Goal: Task Accomplishment & Management: Use online tool/utility

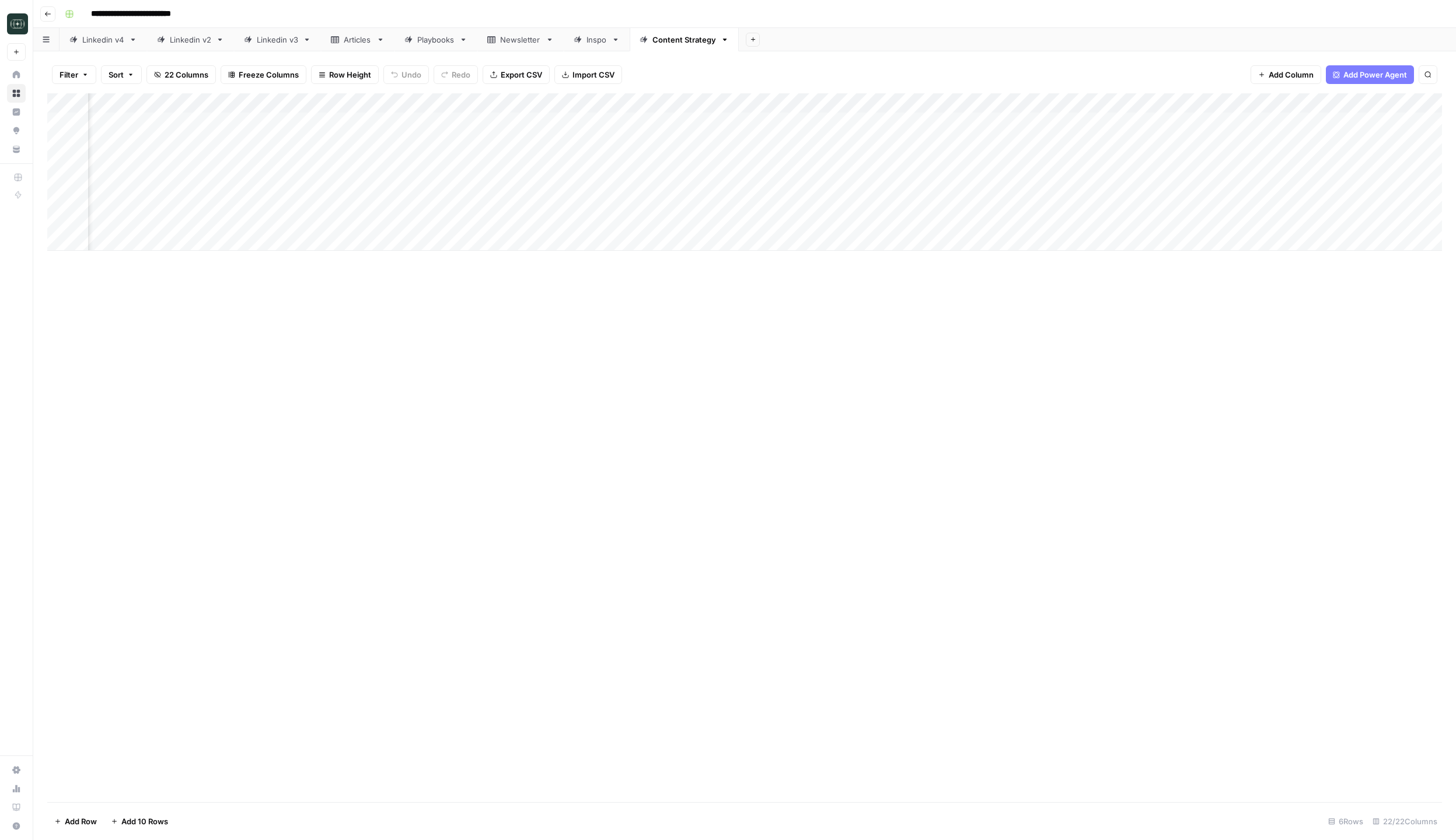
scroll to position [0, 950]
click at [839, 122] on div "Add Column" at bounding box center [745, 172] width 1395 height 158
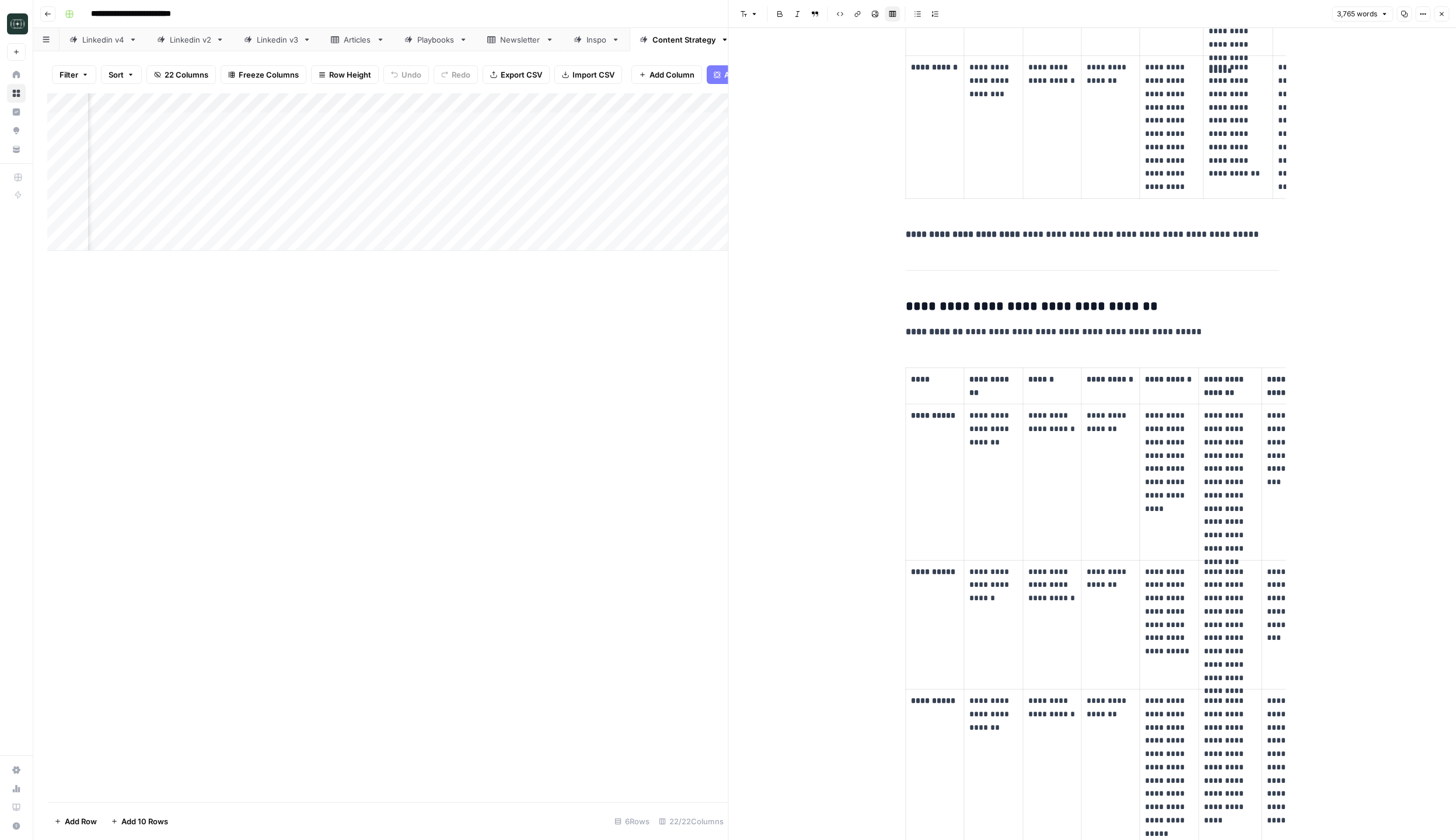
scroll to position [6596, 0]
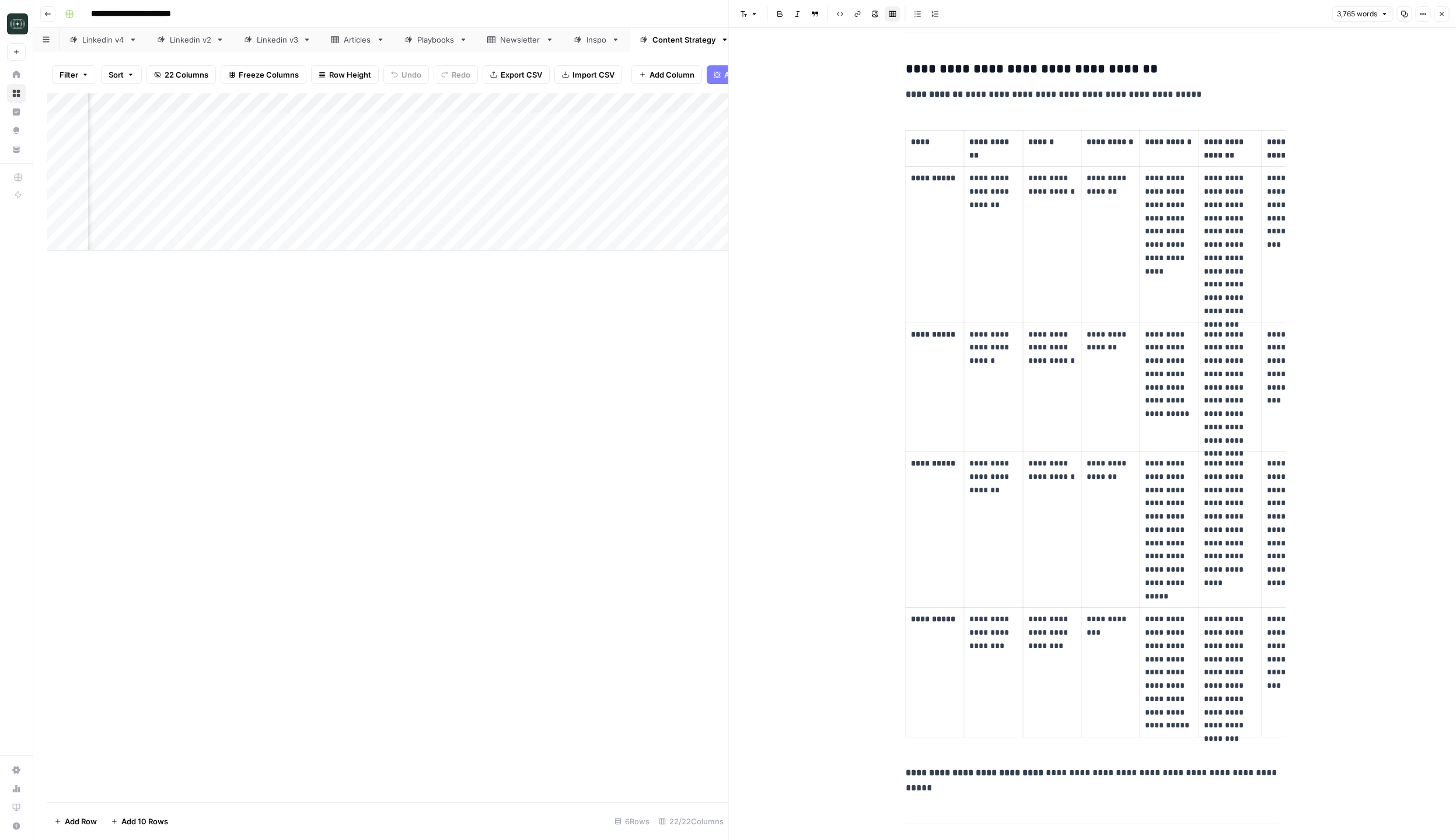
click at [1438, 16] on icon "button" at bounding box center [1441, 13] width 7 height 7
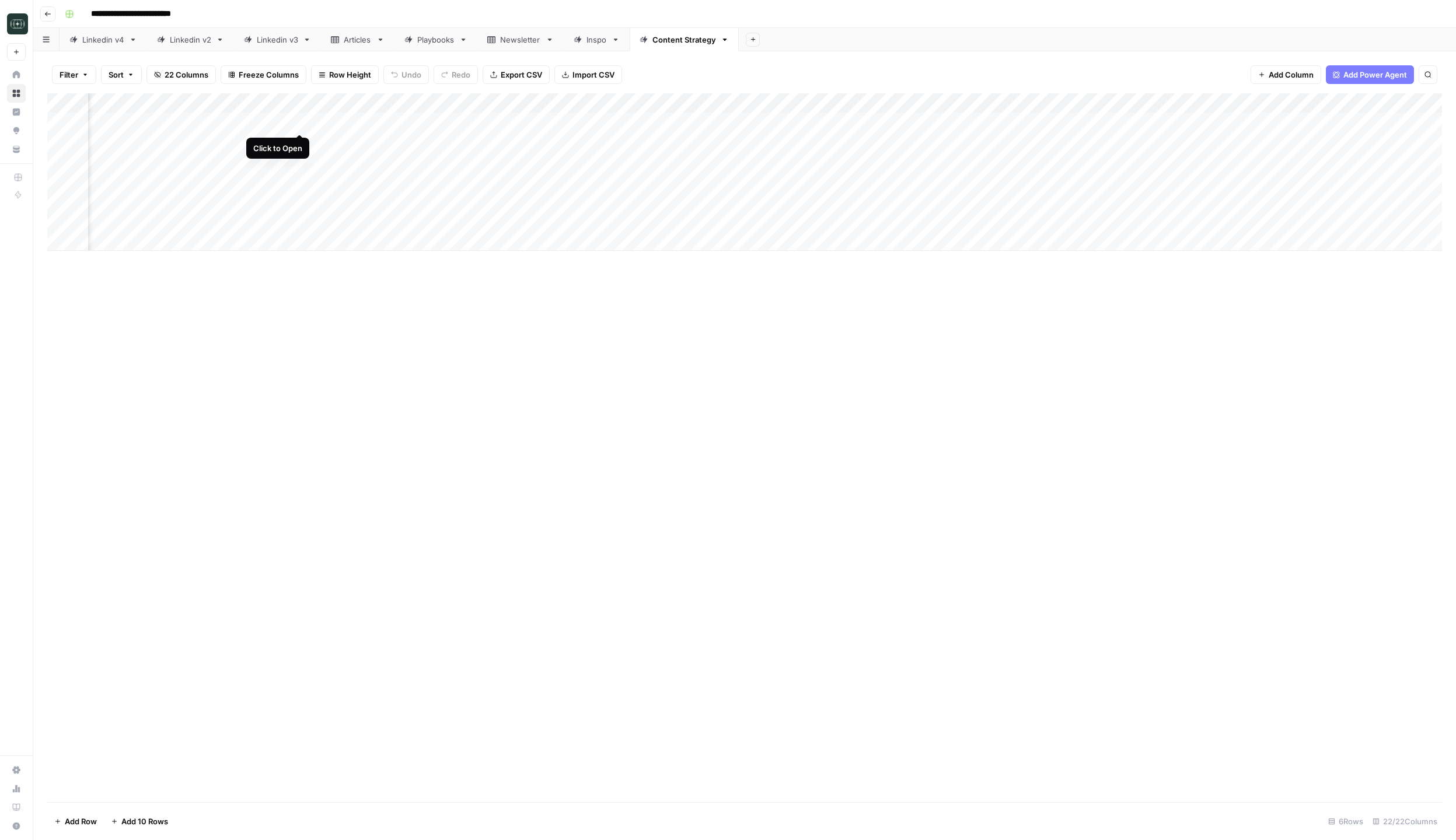
scroll to position [0, 315]
click at [937, 101] on div "Add Column" at bounding box center [745, 172] width 1395 height 158
click at [909, 216] on span "Edit Workflow" at bounding box center [910, 218] width 102 height 12
click at [950, 120] on div "Add Column" at bounding box center [745, 172] width 1395 height 158
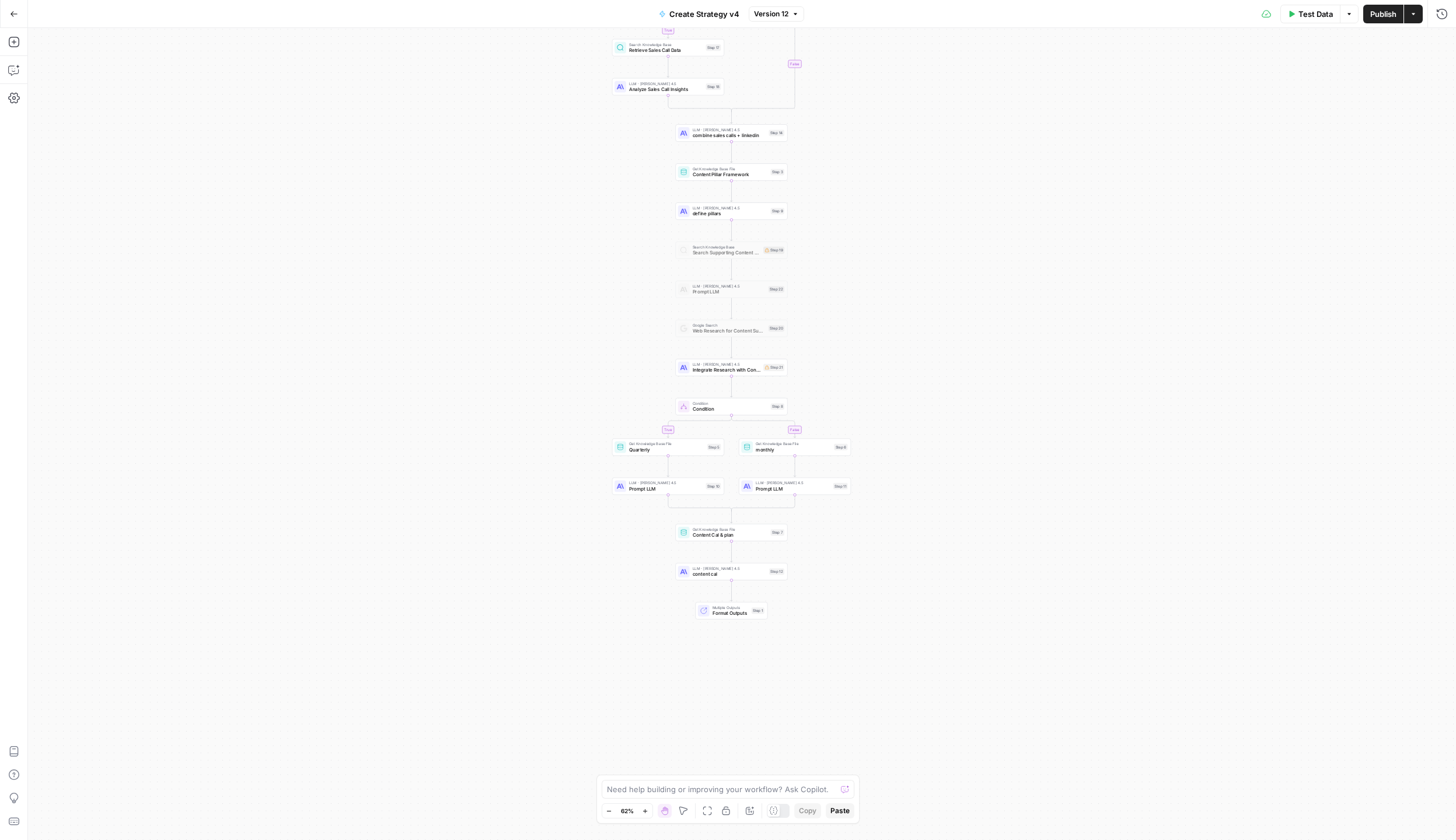
drag, startPoint x: 477, startPoint y: 286, endPoint x: 467, endPoint y: 84, distance: 202.2
click at [467, 84] on div "true false true false Workflow Input Settings Inputs Call API Pull latest linke…" at bounding box center [742, 434] width 1428 height 812
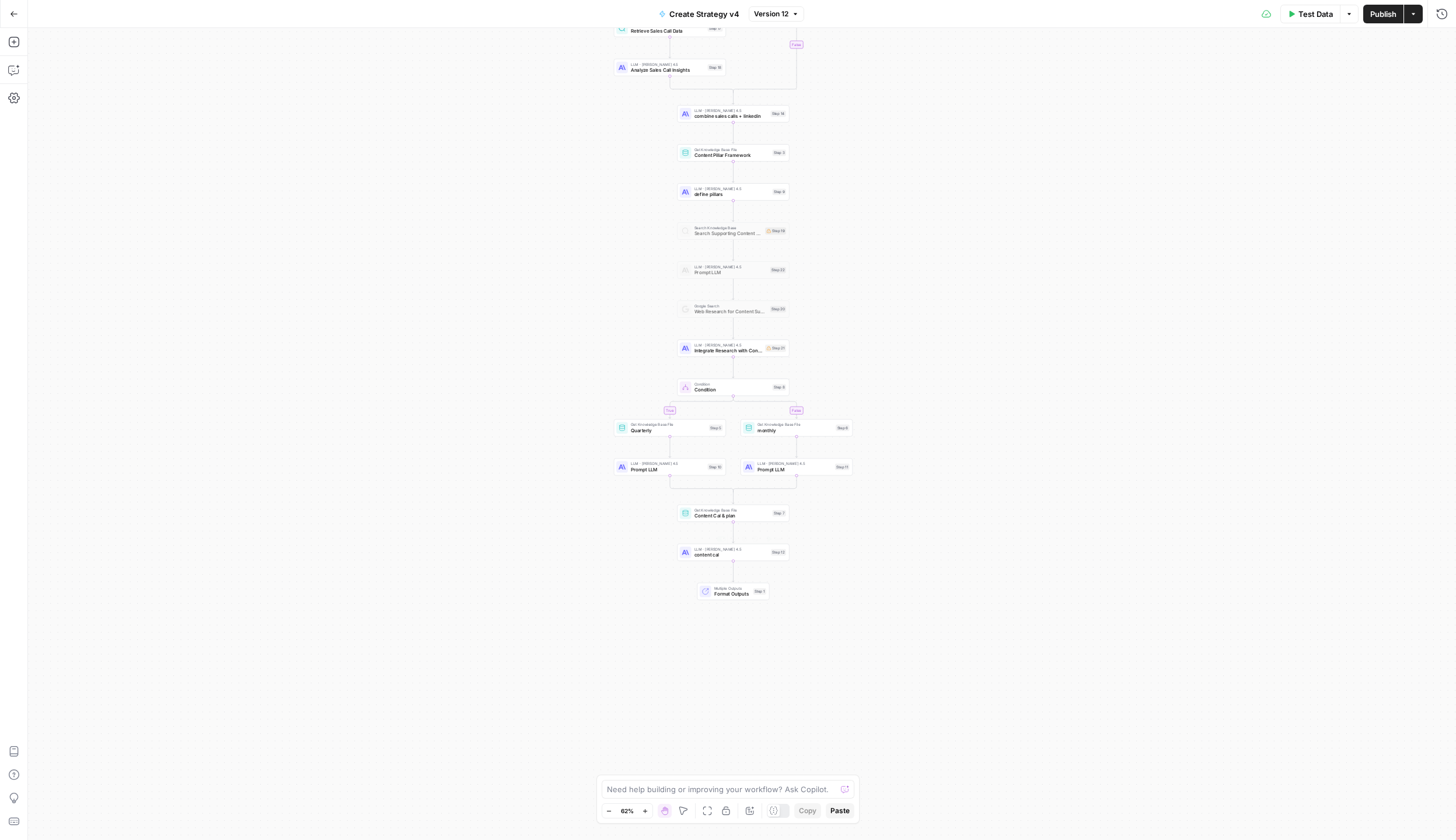
click at [705, 551] on span "content cal" at bounding box center [731, 554] width 74 height 7
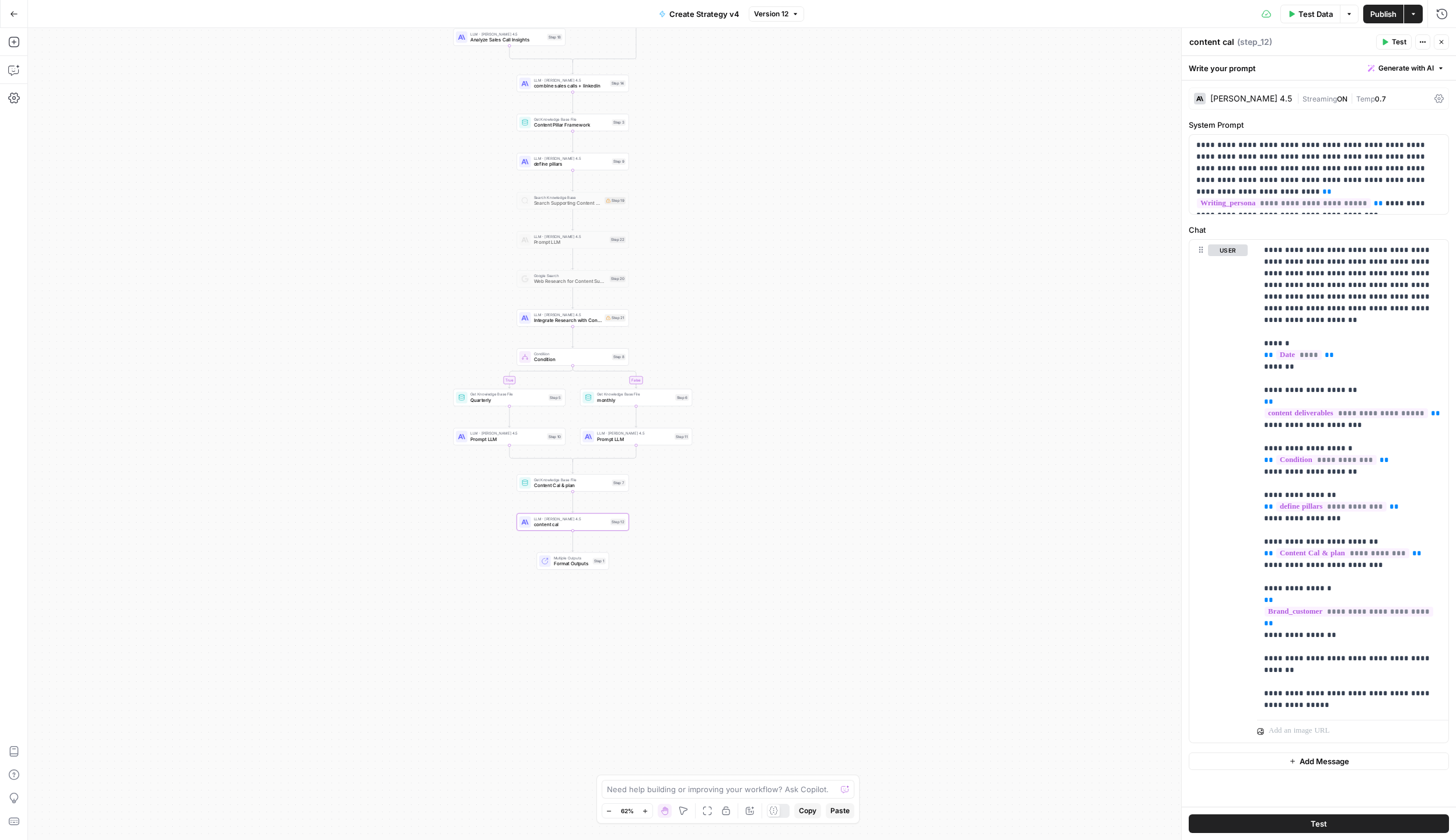
drag, startPoint x: 569, startPoint y: 531, endPoint x: 437, endPoint y: 508, distance: 134.0
click at [437, 508] on div "true true false false Workflow Input Settings Inputs Call API Pull latest linke…" at bounding box center [742, 434] width 1428 height 812
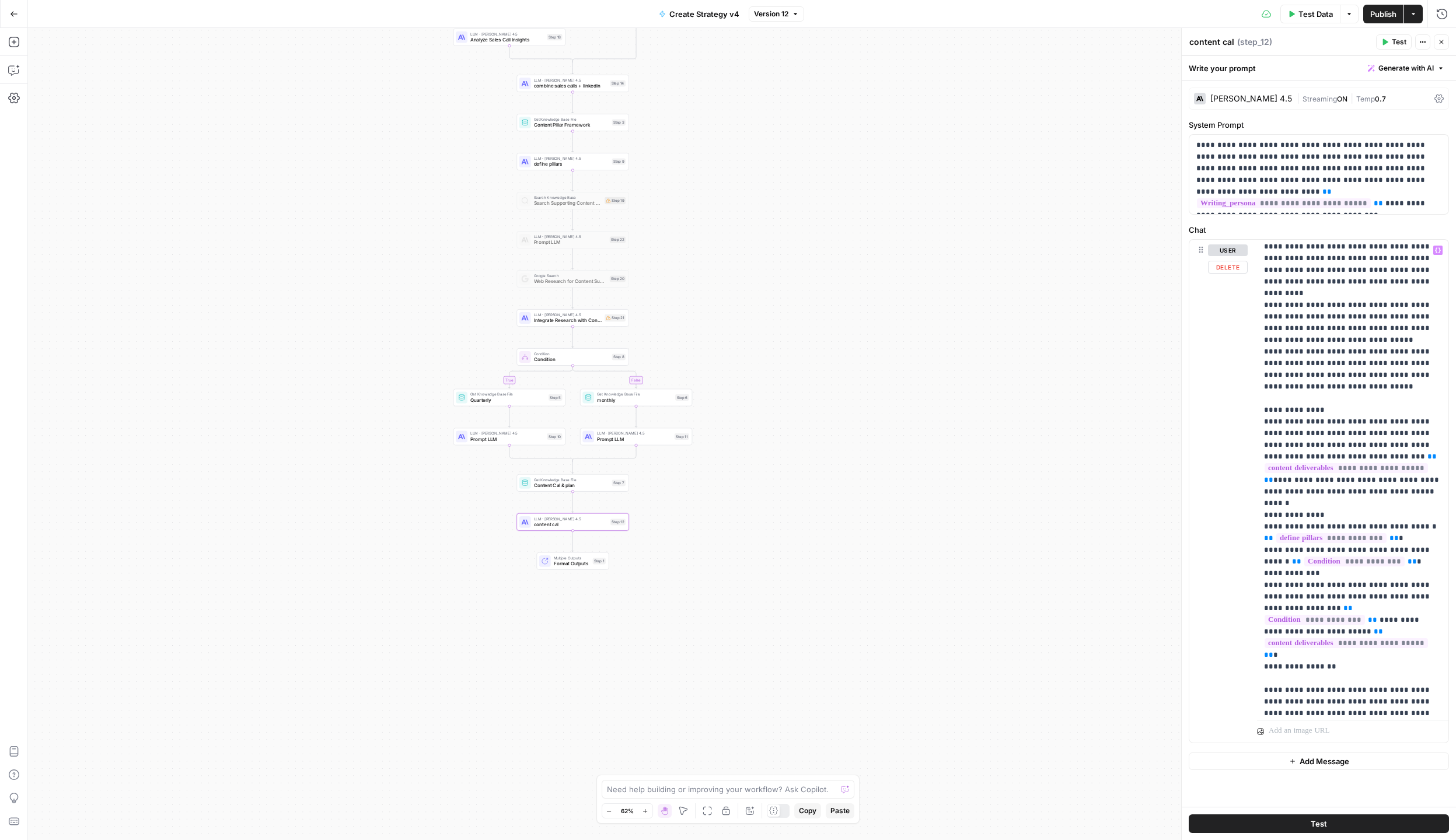
scroll to position [2614, 0]
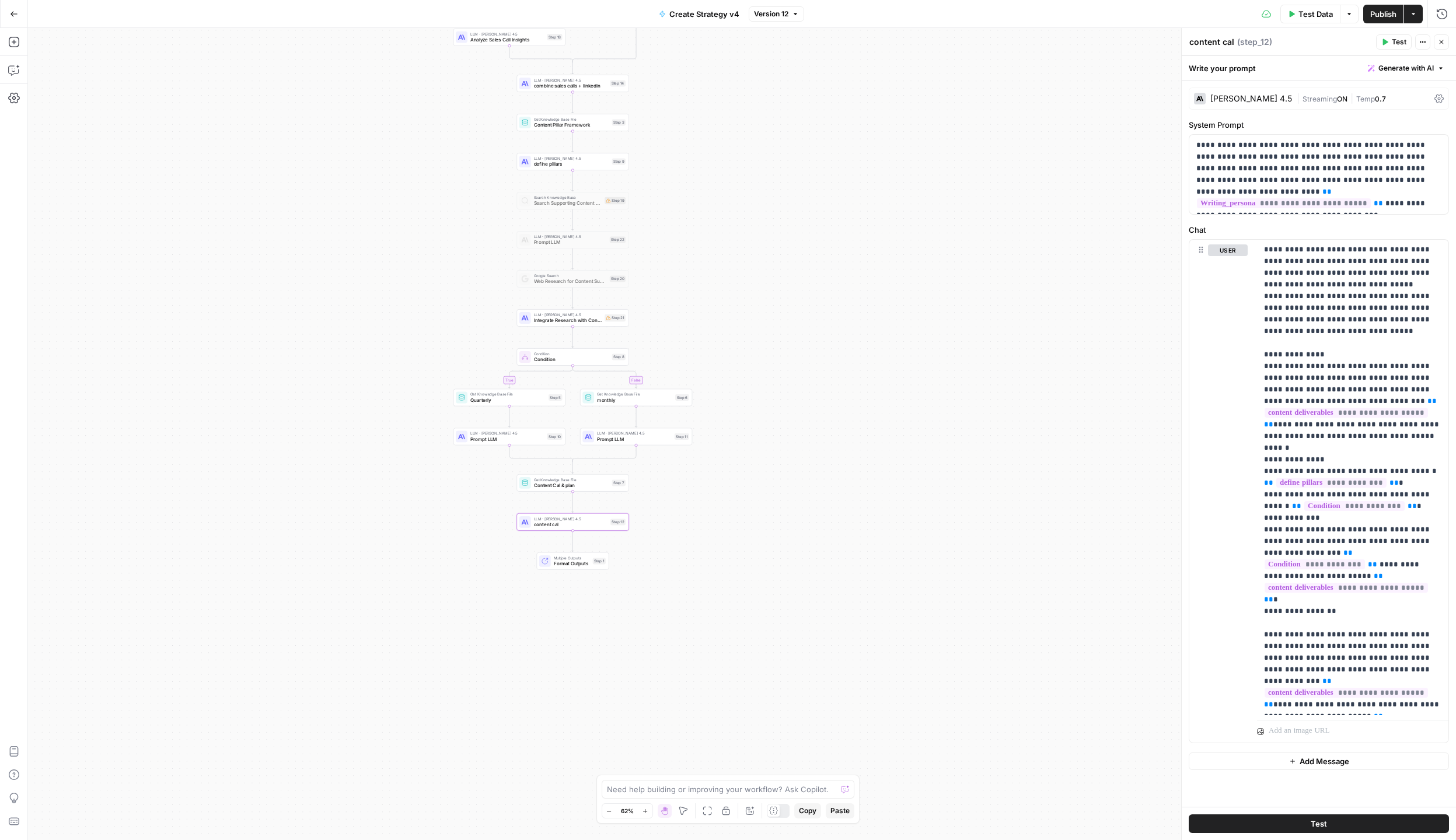
click at [1414, 69] on span "Generate with AI" at bounding box center [1405, 68] width 56 height 10
click at [1359, 125] on span "Refine" at bounding box center [1387, 121] width 93 height 12
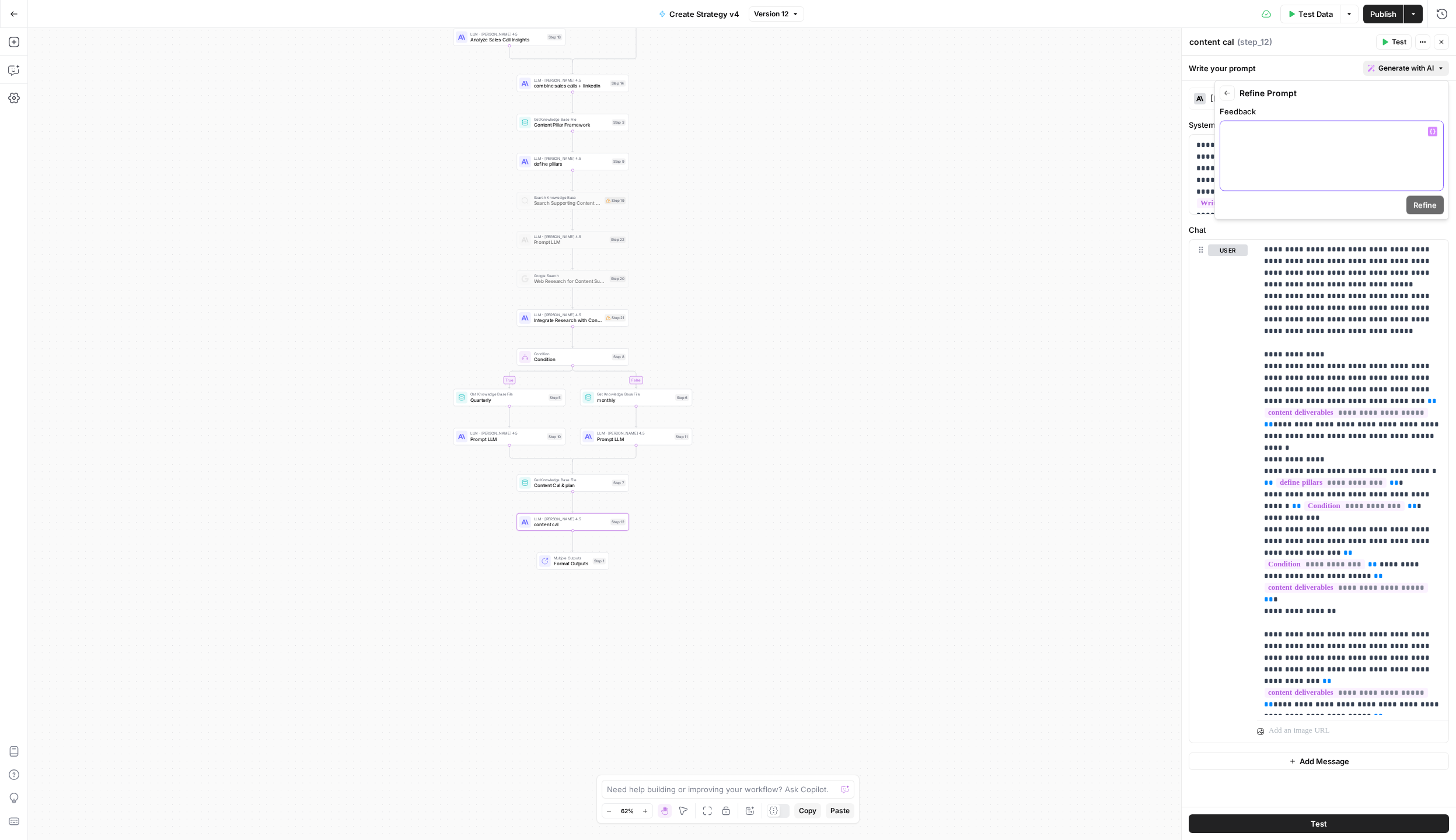
click at [1324, 163] on div at bounding box center [1331, 156] width 223 height 69
click at [1423, 210] on span "Refine" at bounding box center [1425, 206] width 23 height 12
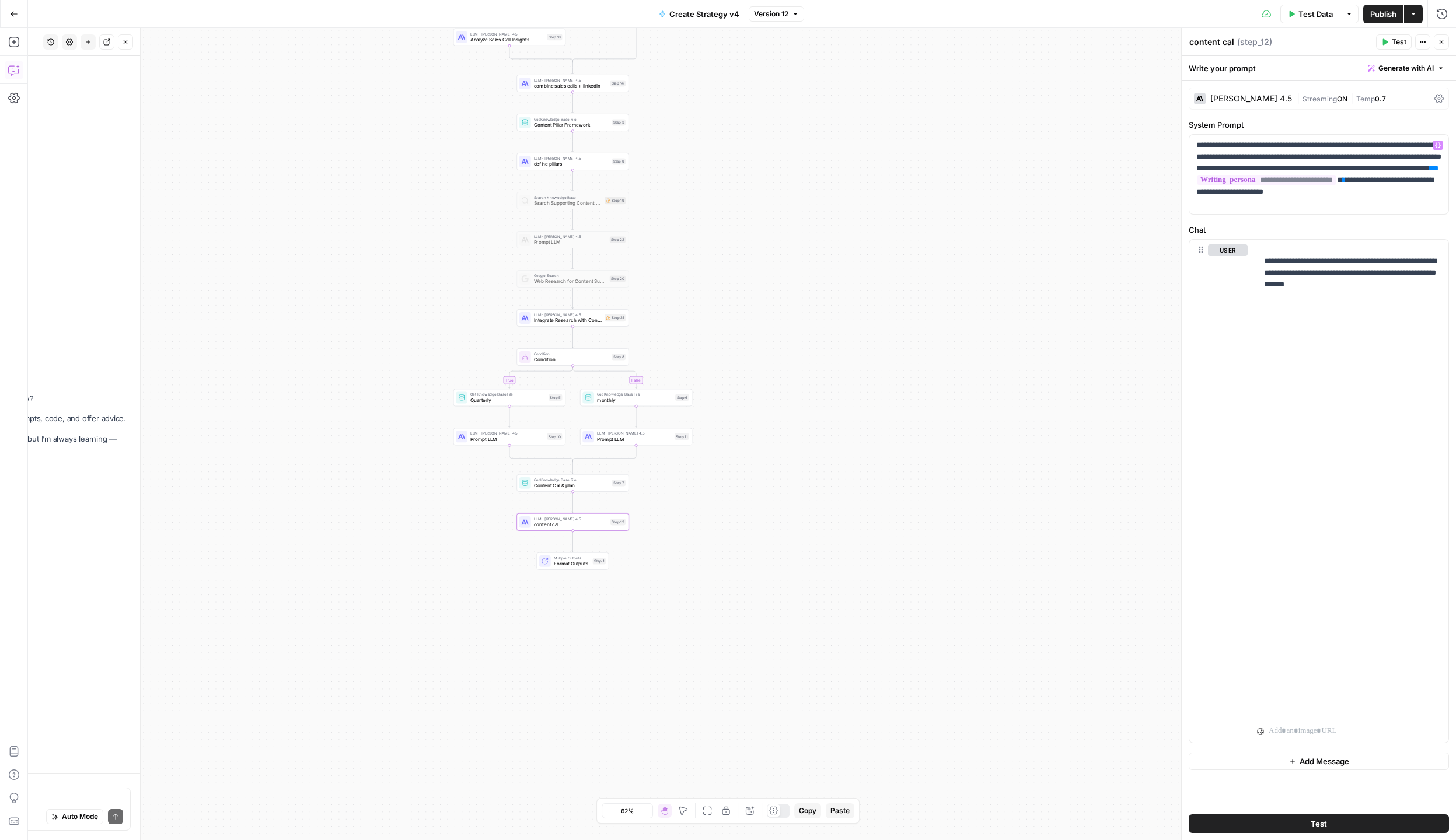
scroll to position [2603, 0]
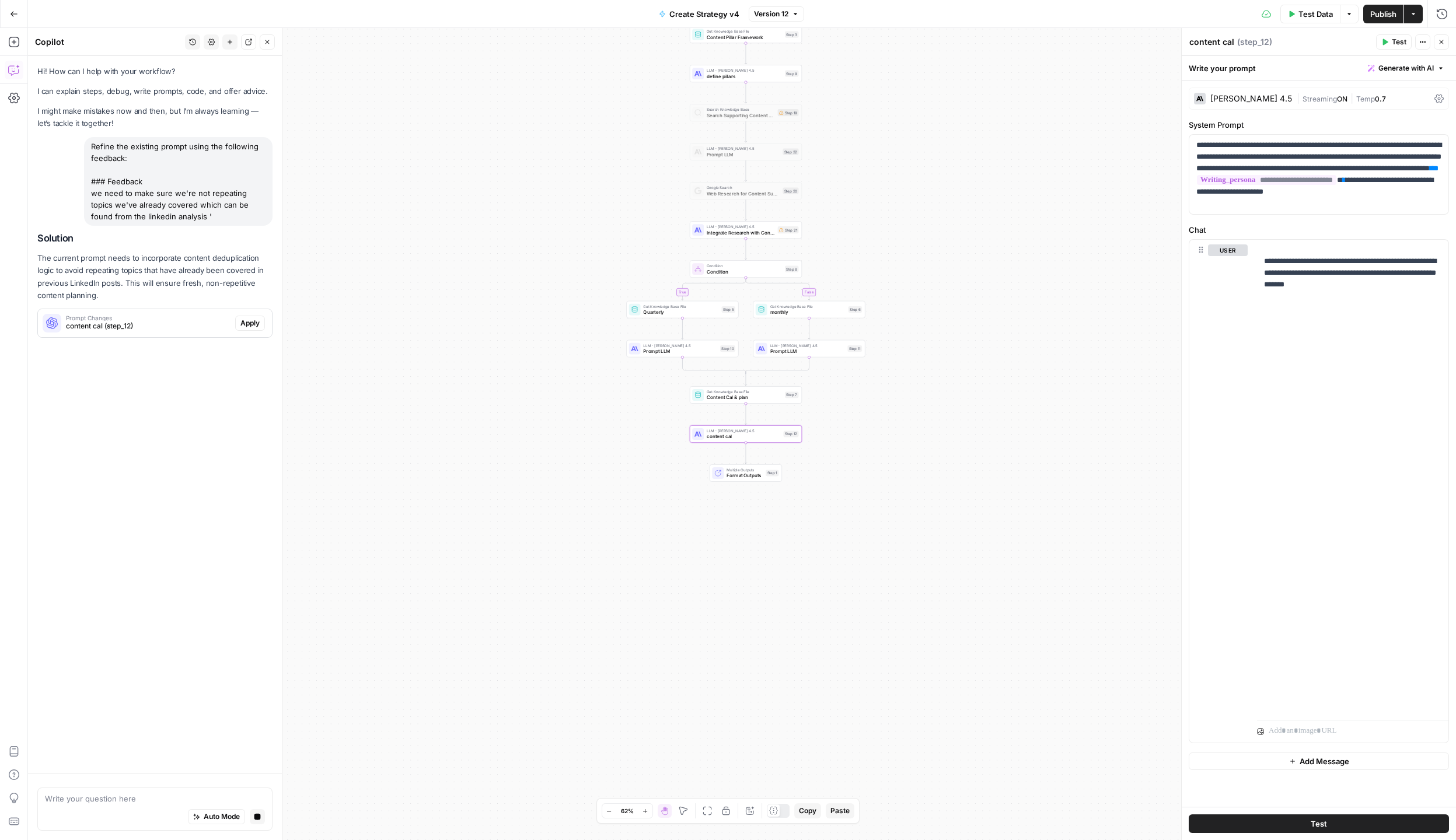
click at [249, 322] on span "Apply" at bounding box center [250, 323] width 19 height 10
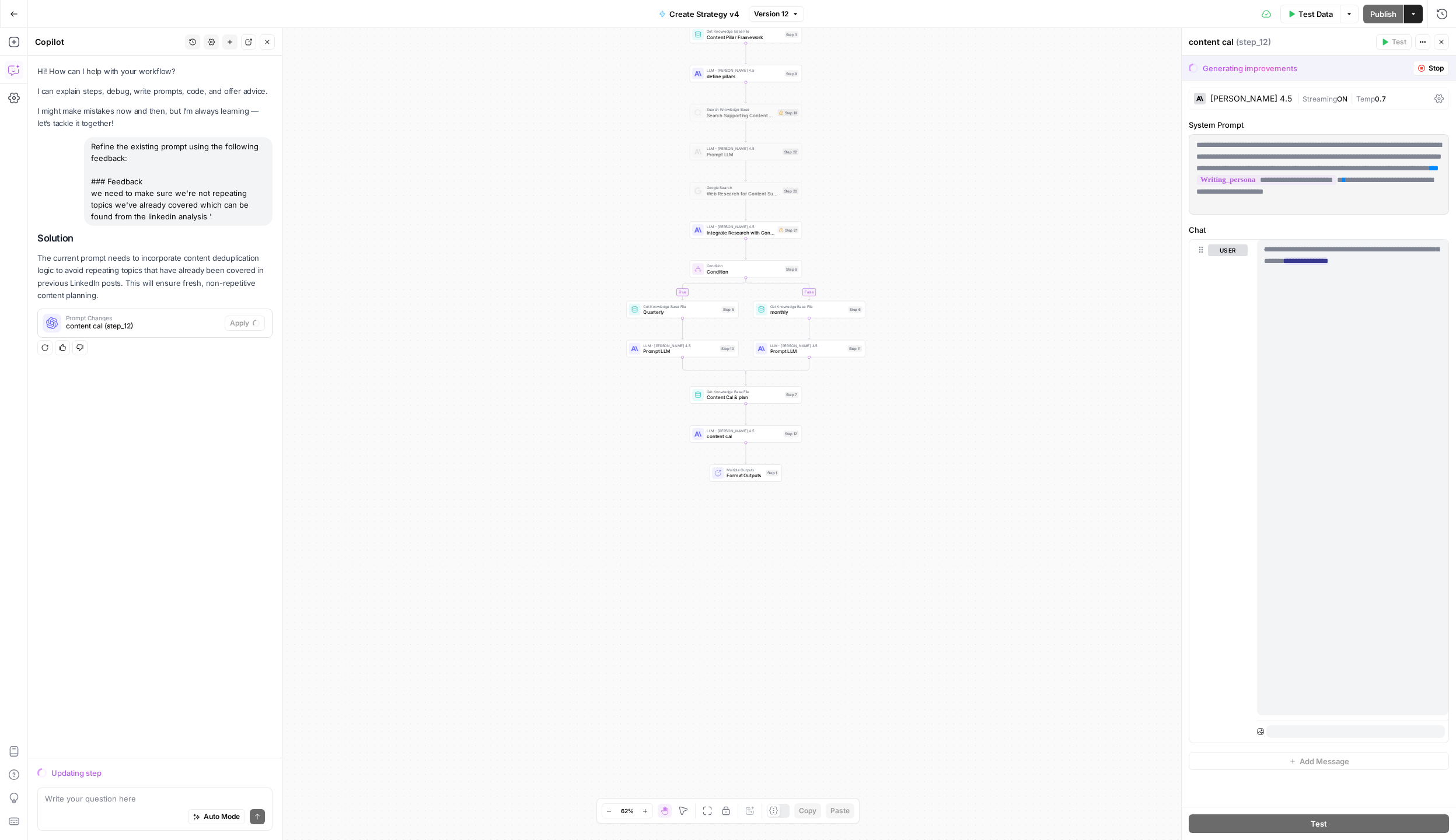
scroll to position [0, 0]
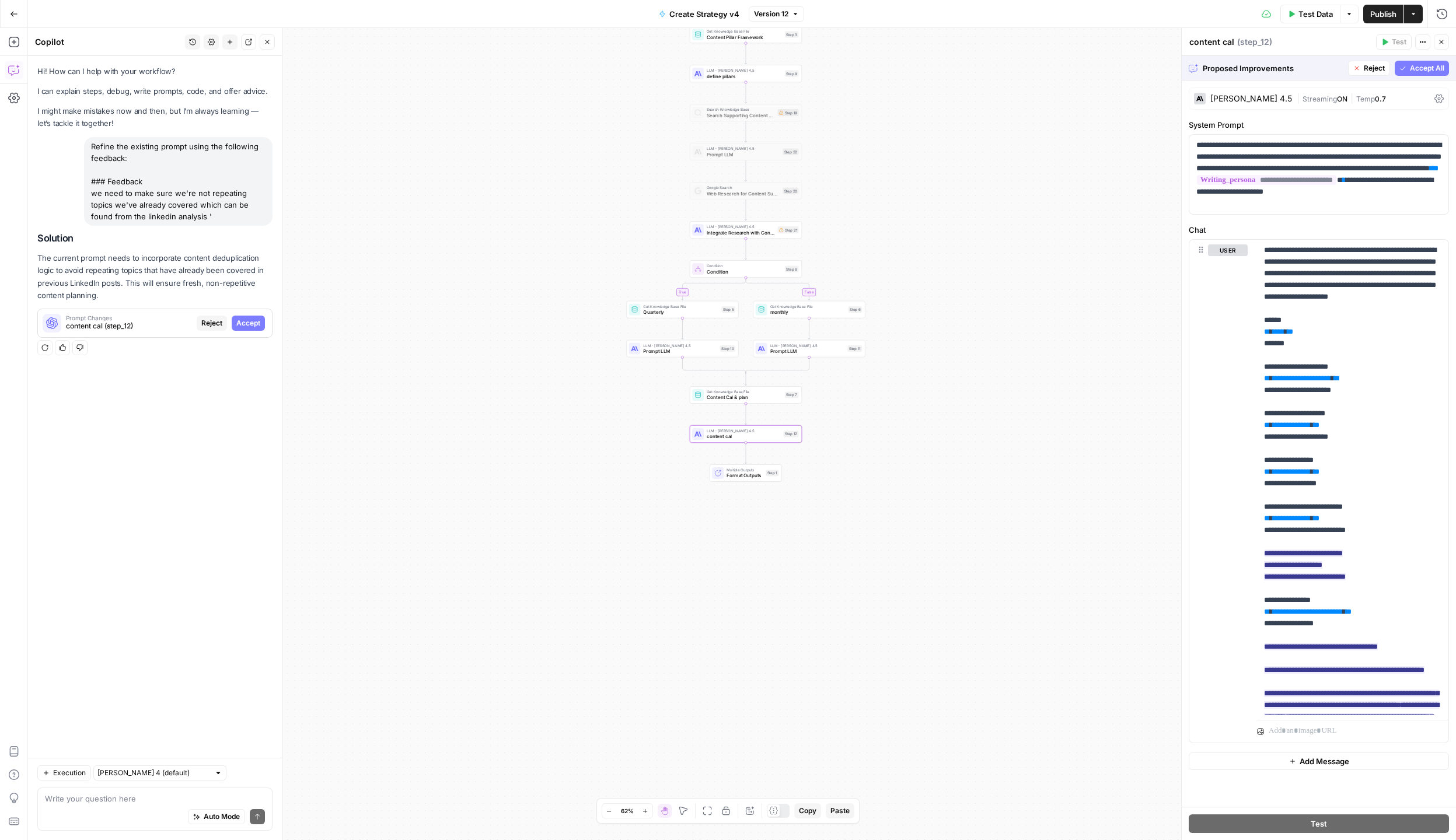
click at [259, 321] on span "Accept" at bounding box center [248, 323] width 24 height 10
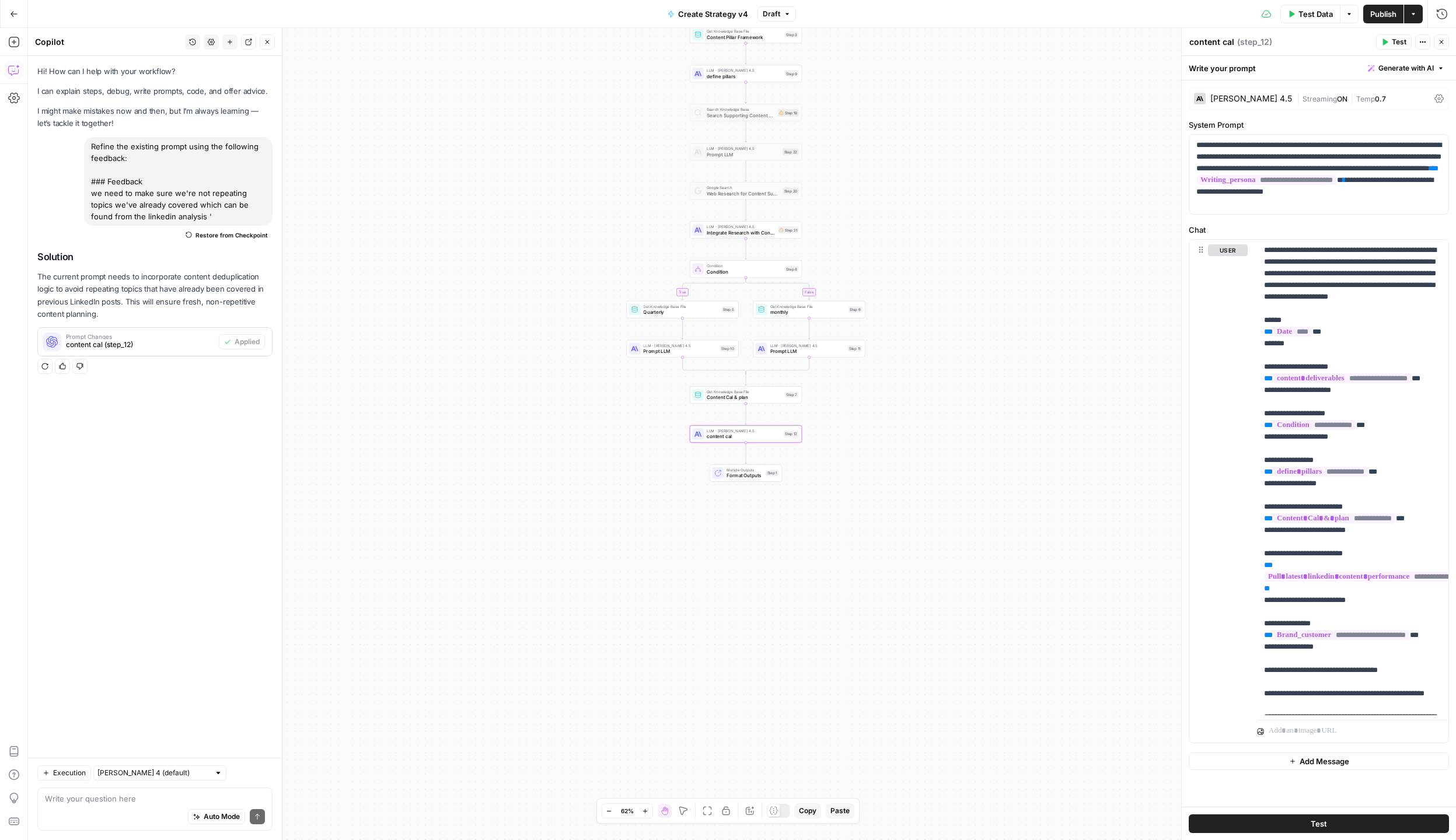
click at [1385, 17] on span "Publish" at bounding box center [1383, 14] width 26 height 12
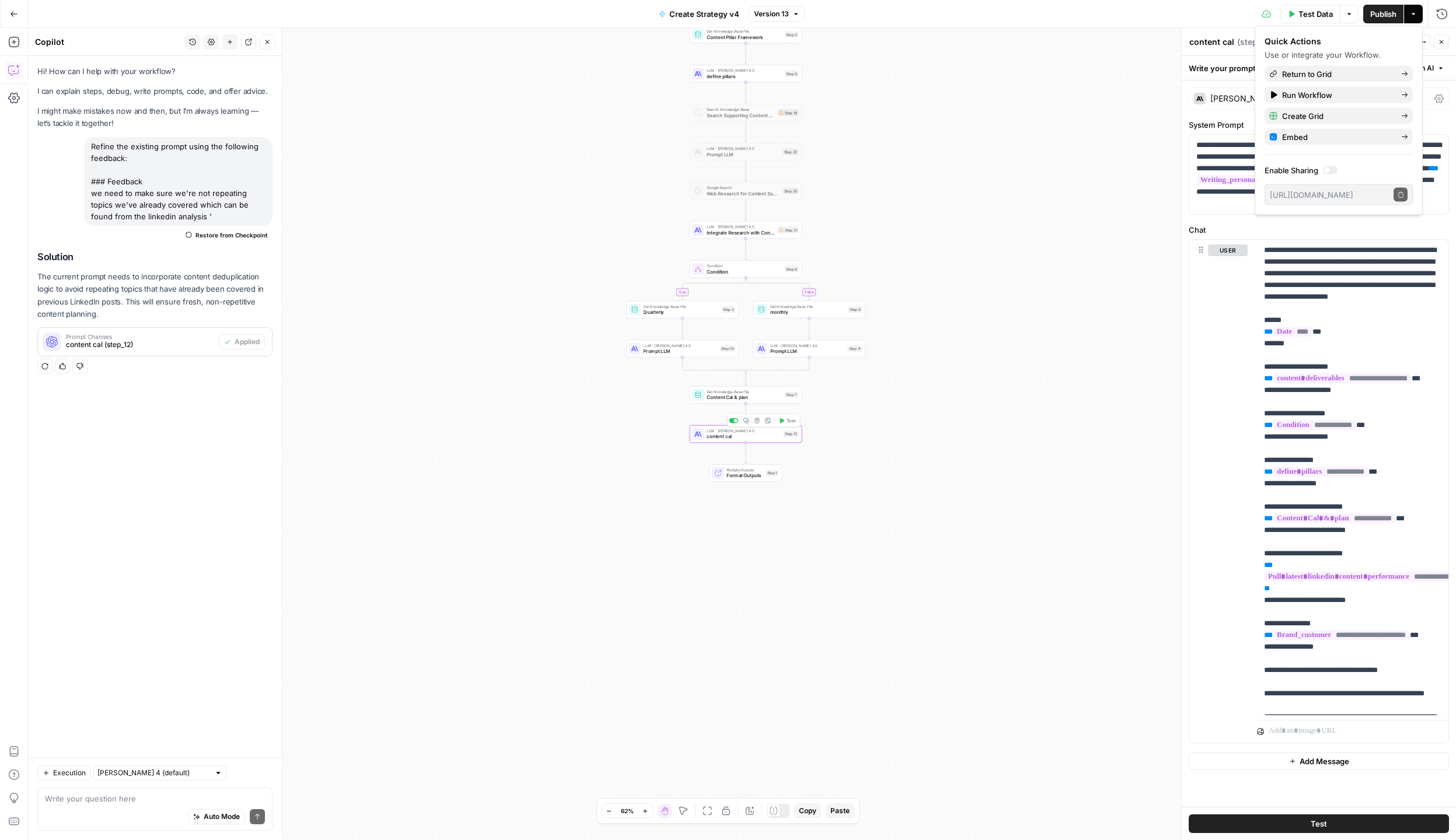
click at [723, 435] on span "content cal" at bounding box center [744, 436] width 74 height 7
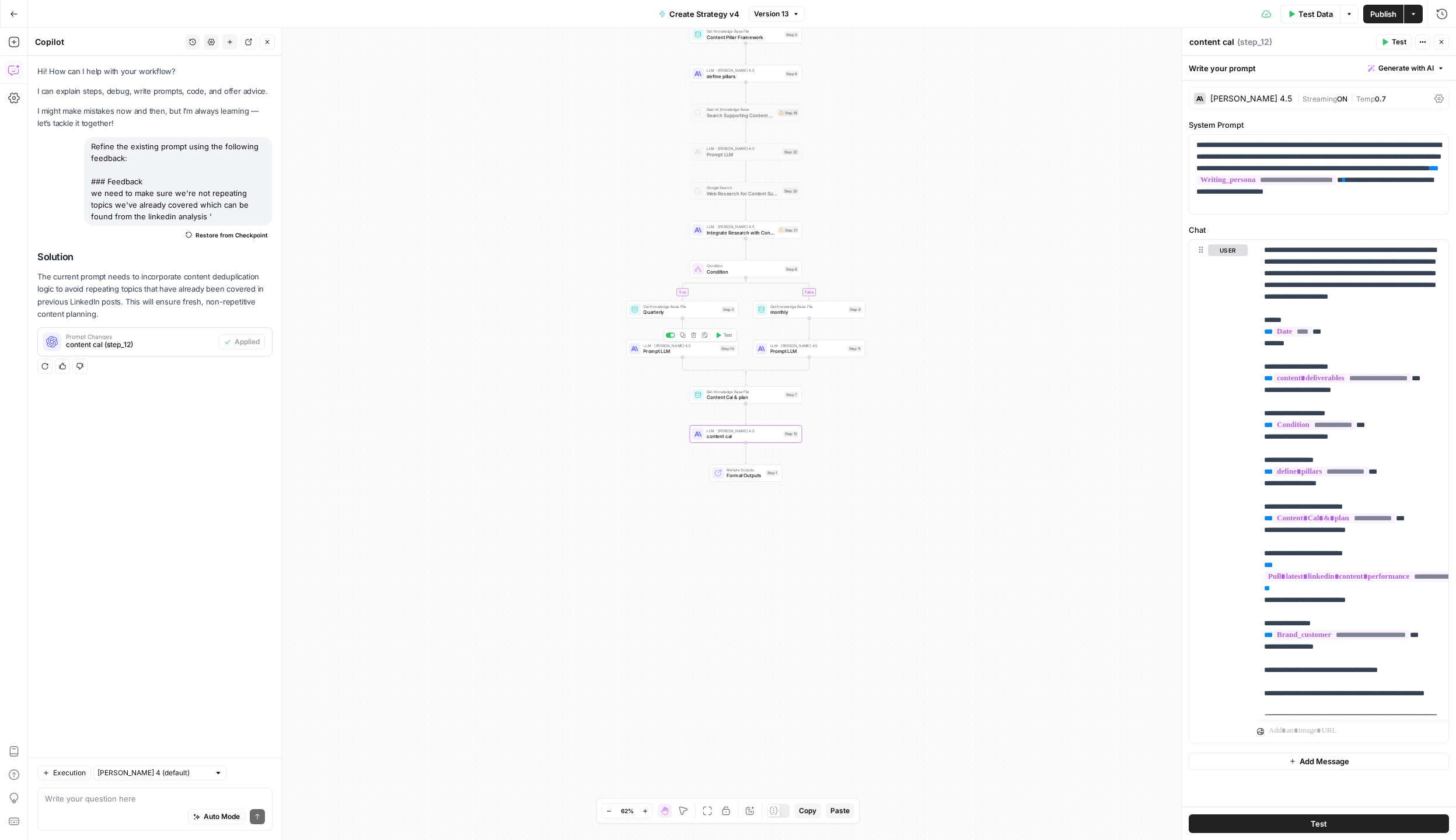
click at [654, 349] on span "Prompt LLM" at bounding box center [680, 351] width 74 height 7
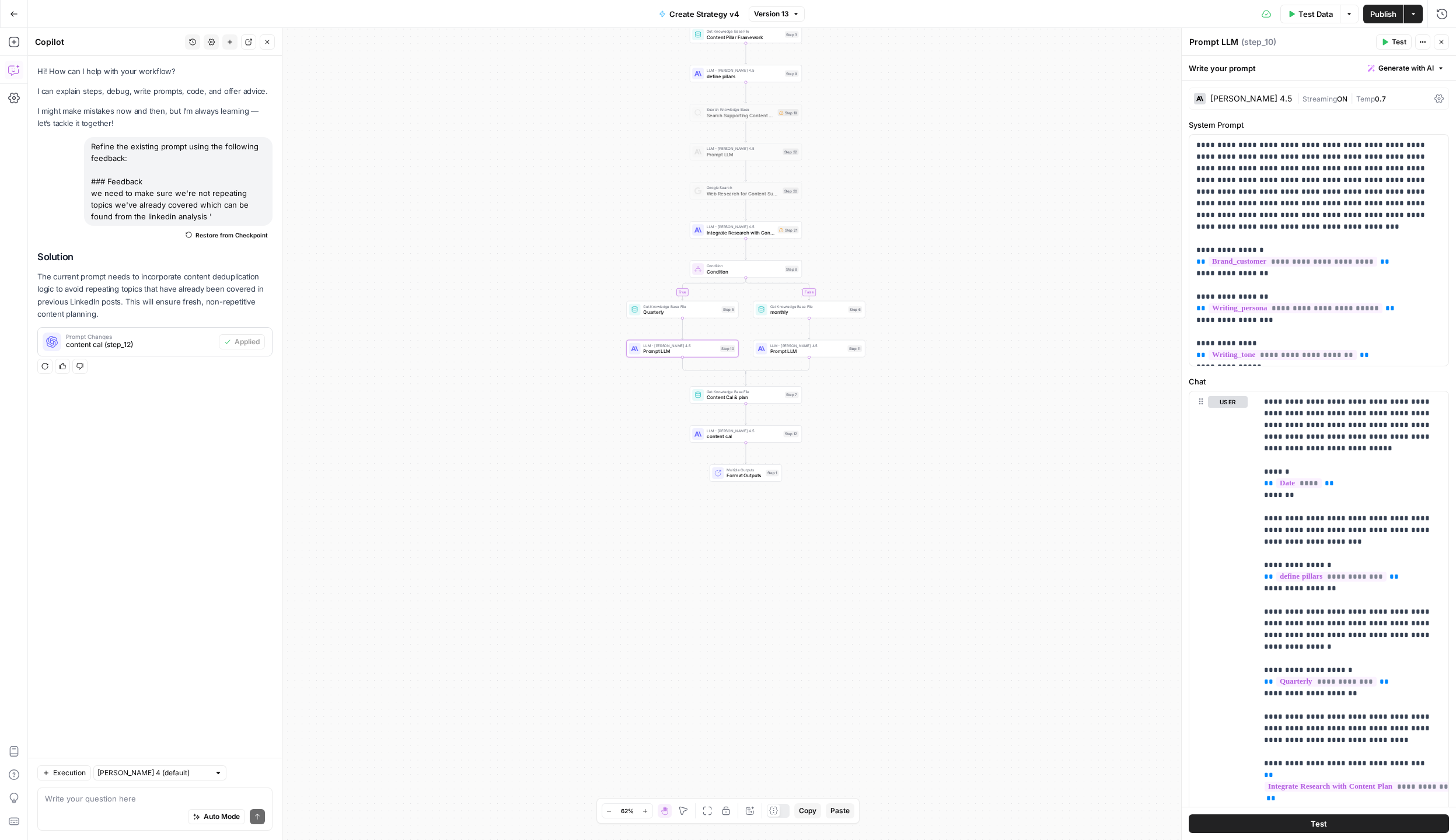
click at [211, 529] on div "Hi! How can I help with your workflow? I can explain steps, debug, write prompt…" at bounding box center [155, 407] width 254 height 702
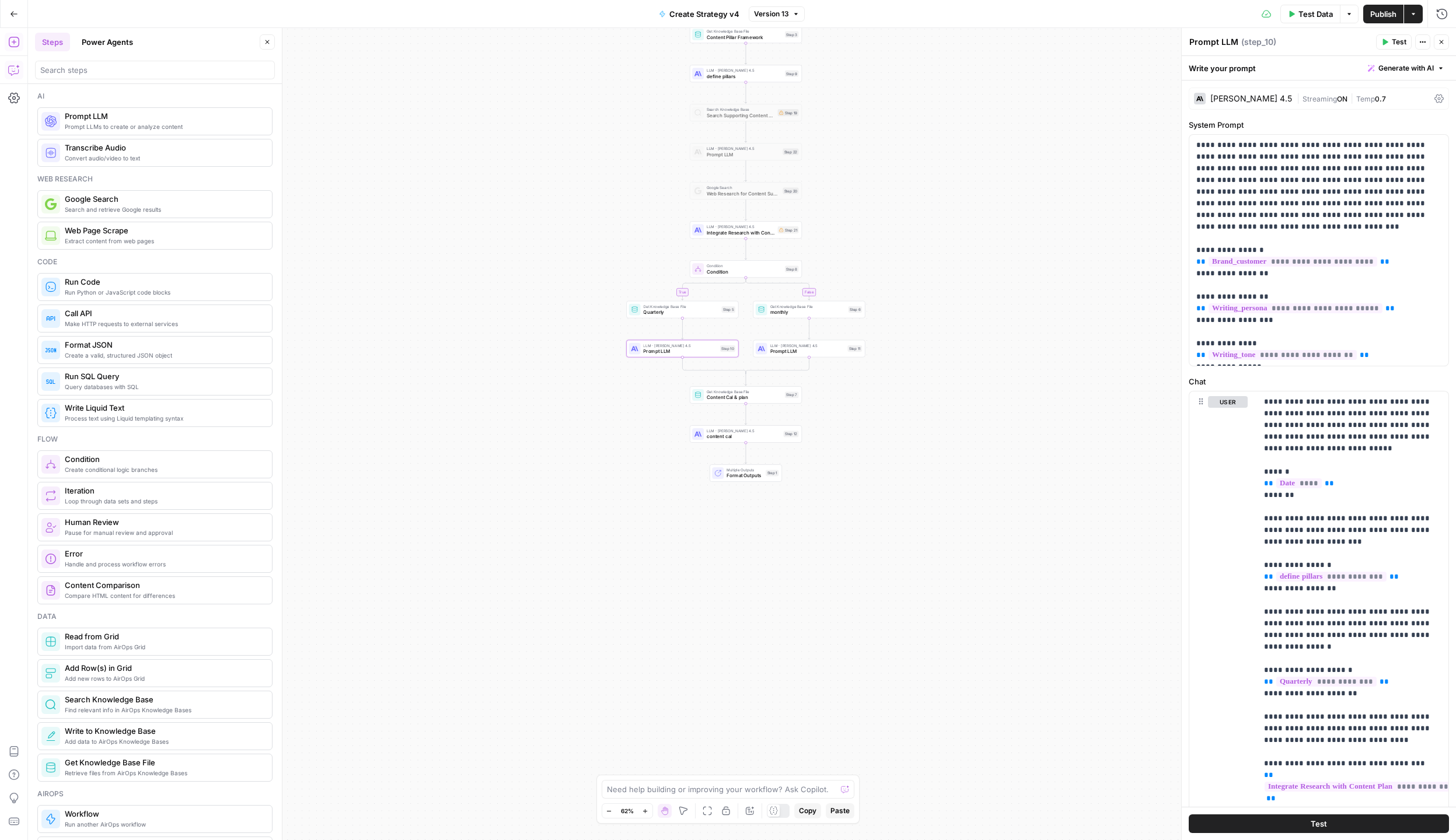
click at [11, 64] on icon "button" at bounding box center [14, 70] width 12 height 12
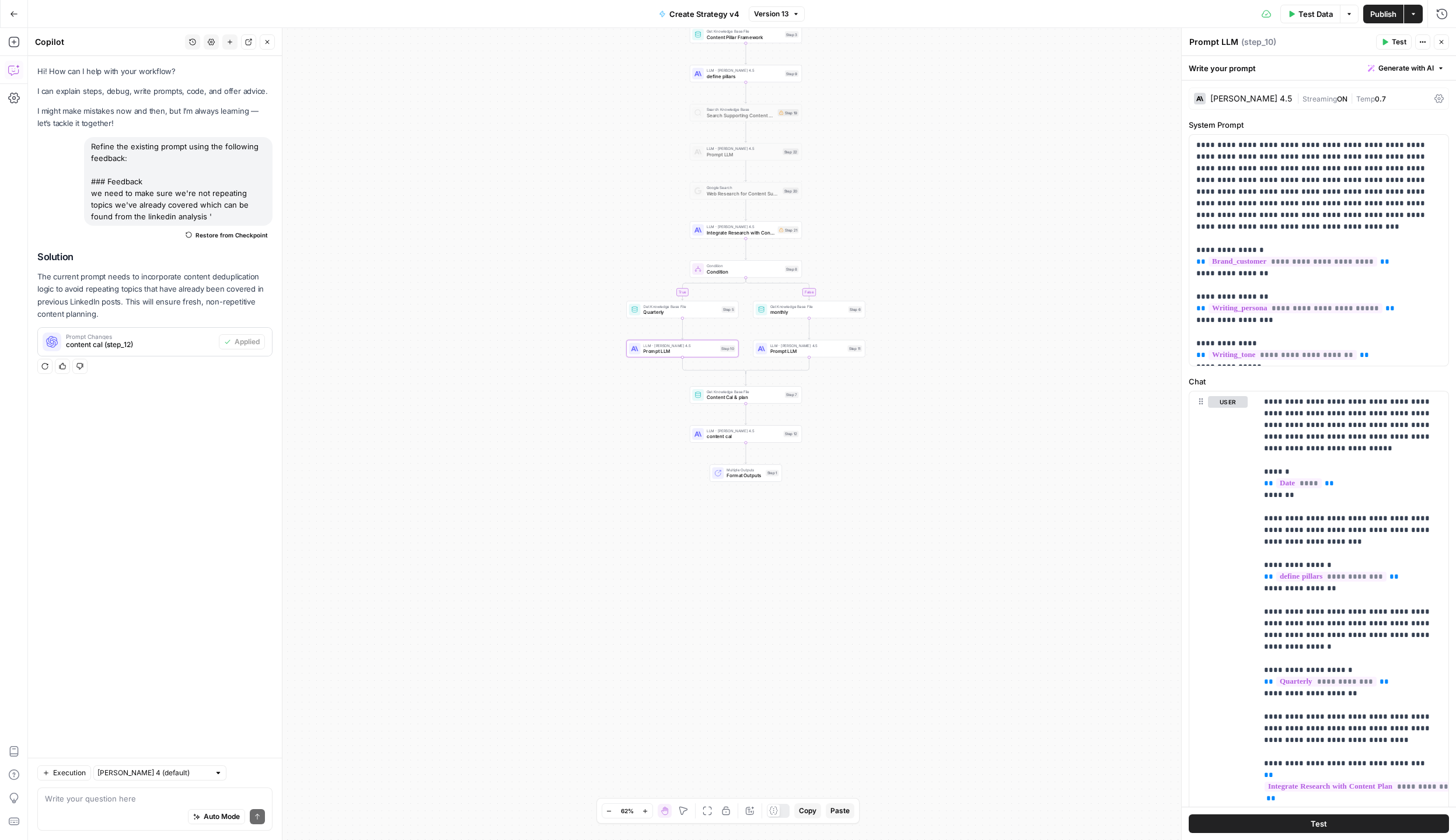
click at [84, 811] on div "Auto Mode Send" at bounding box center [155, 818] width 220 height 26
type textarea "add a similar step to step 10 and step 11"
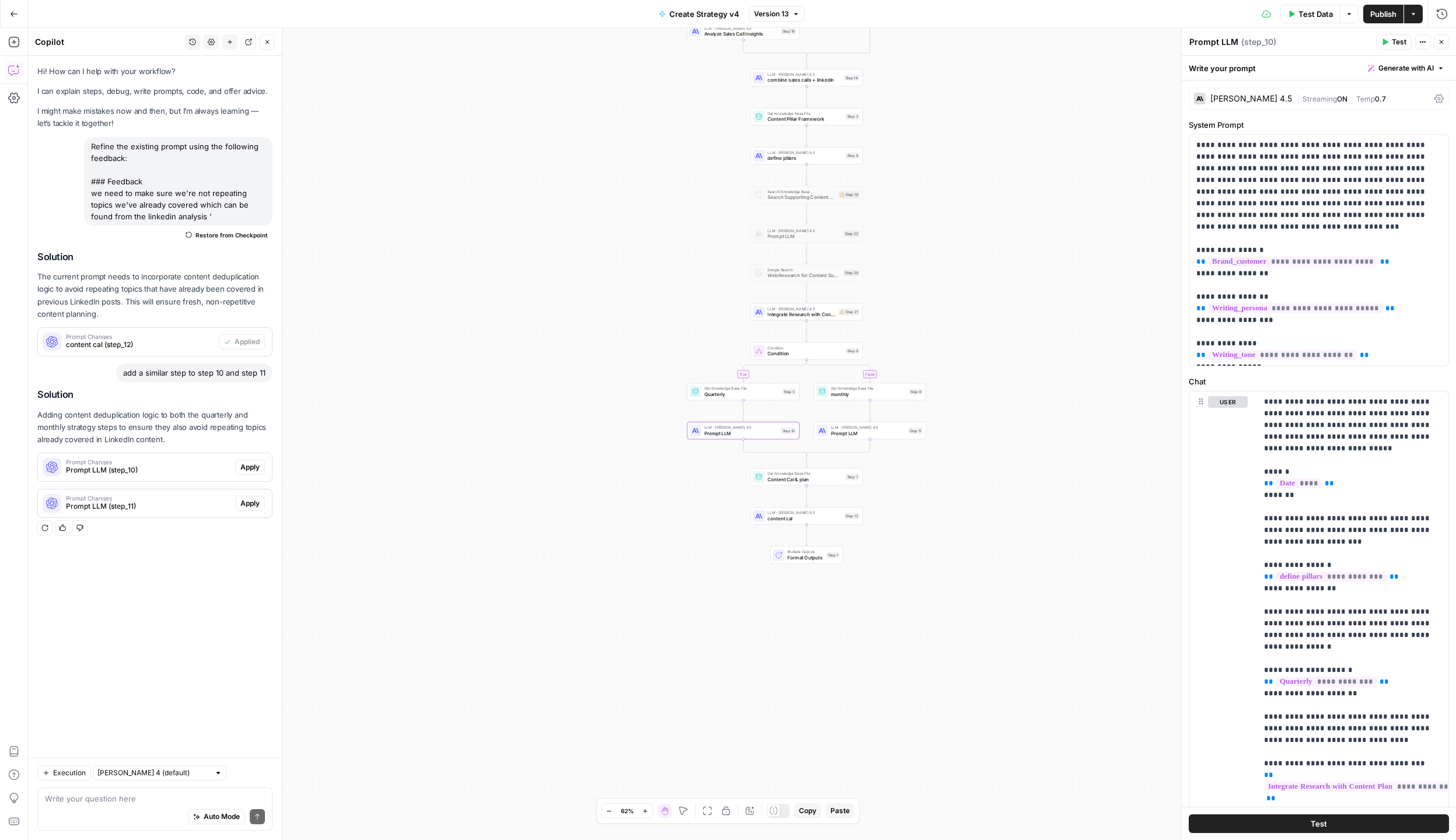
click at [247, 470] on span "Apply" at bounding box center [250, 467] width 19 height 10
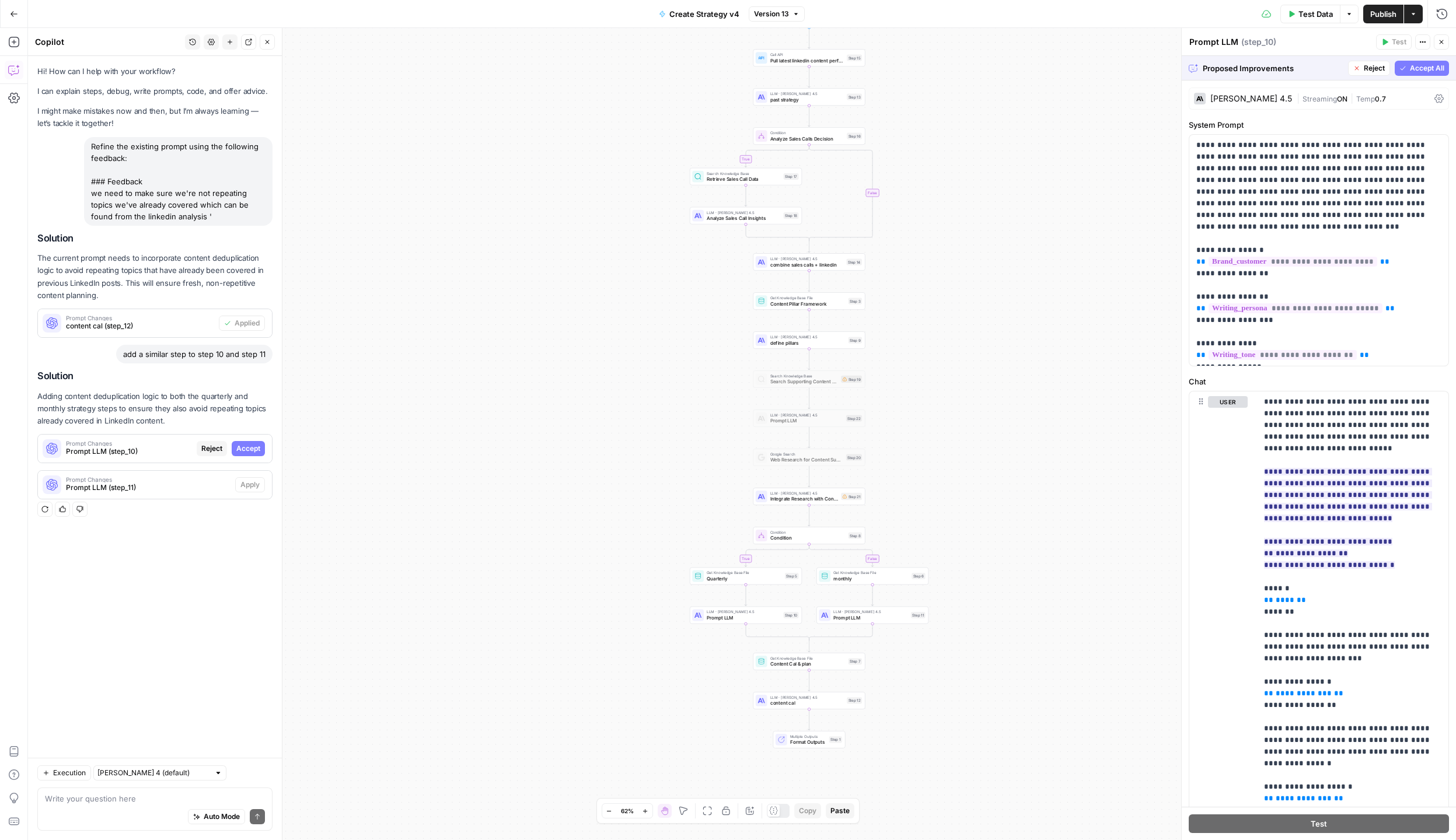
click at [1415, 74] on button "Accept All" at bounding box center [1421, 69] width 54 height 15
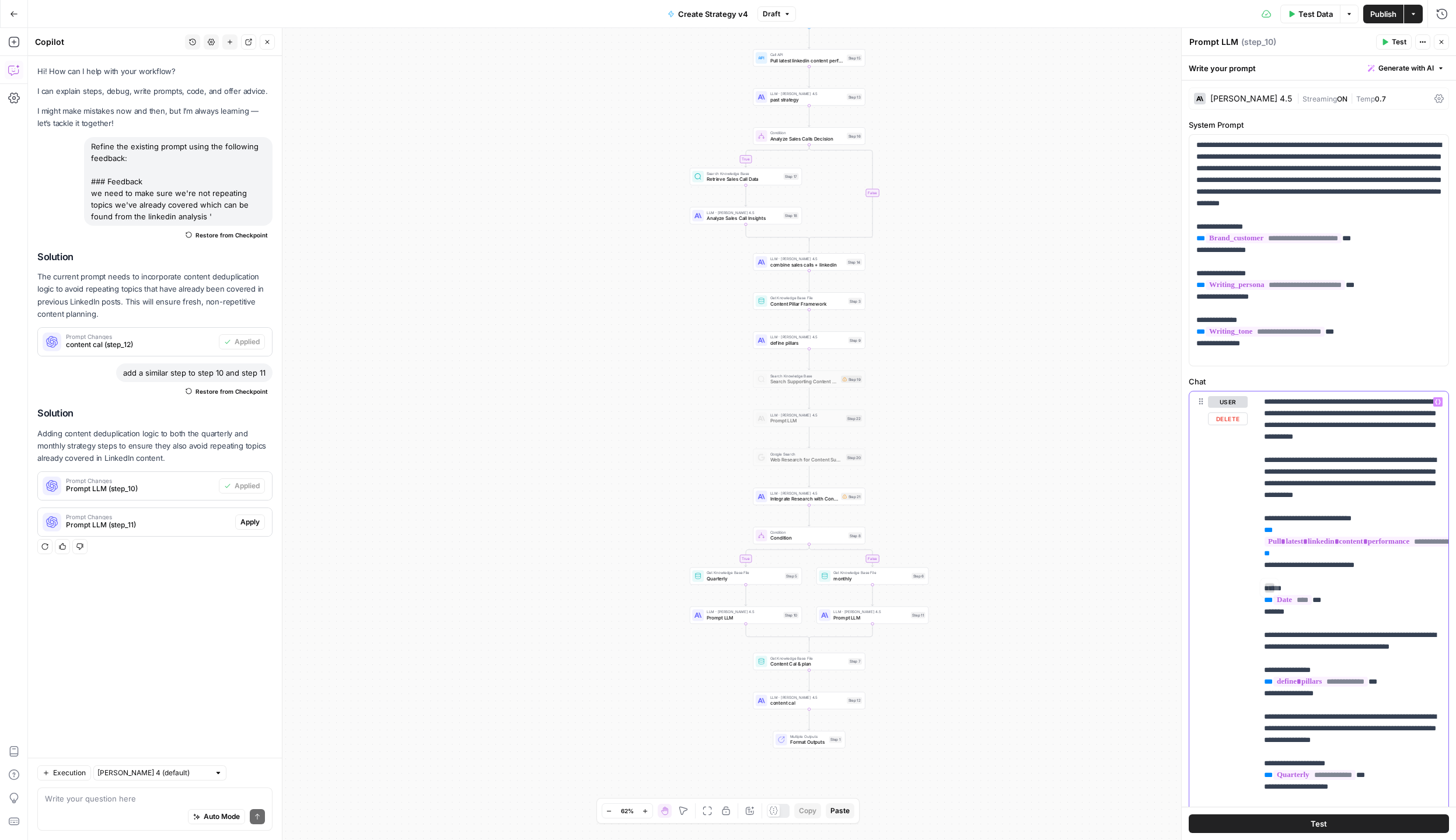
drag, startPoint x: 1303, startPoint y: 570, endPoint x: 1254, endPoint y: 536, distance: 59.6
click at [1254, 536] on div "**********" at bounding box center [1318, 643] width 259 height 503
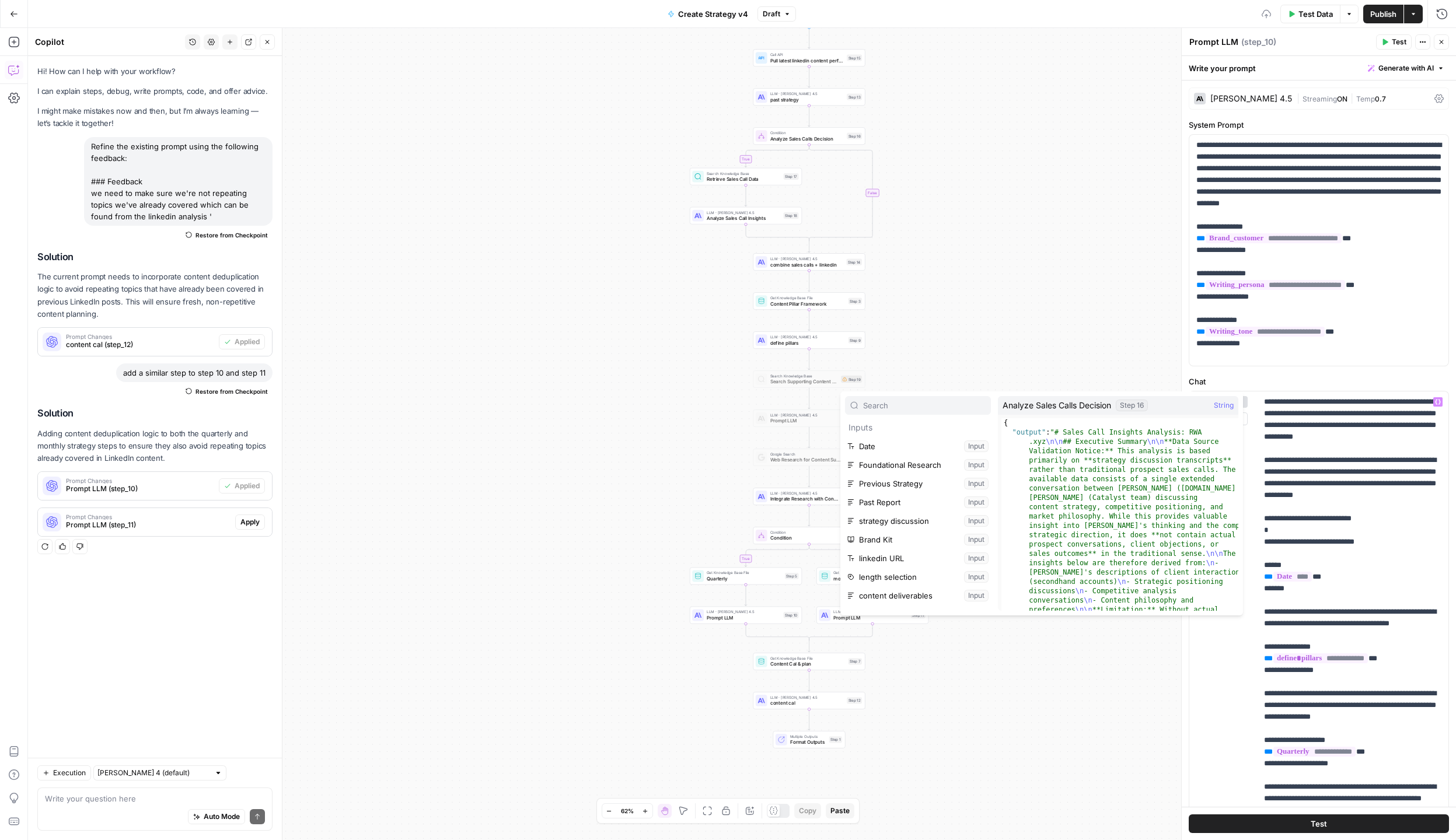
scroll to position [162, 0]
click at [942, 526] on icon "button" at bounding box center [943, 526] width 7 height 7
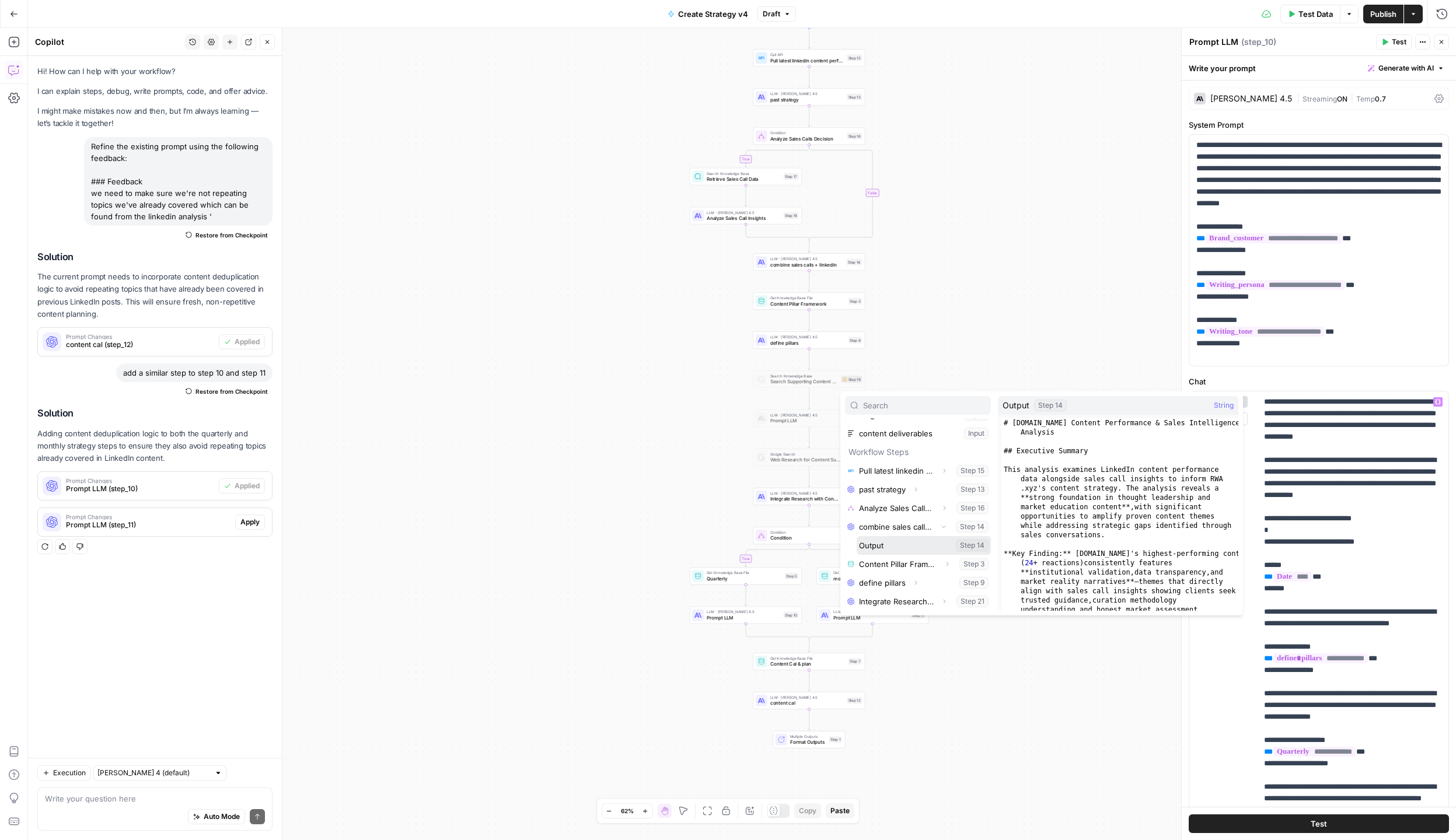
click at [887, 549] on button "Select variable Output" at bounding box center [924, 545] width 134 height 19
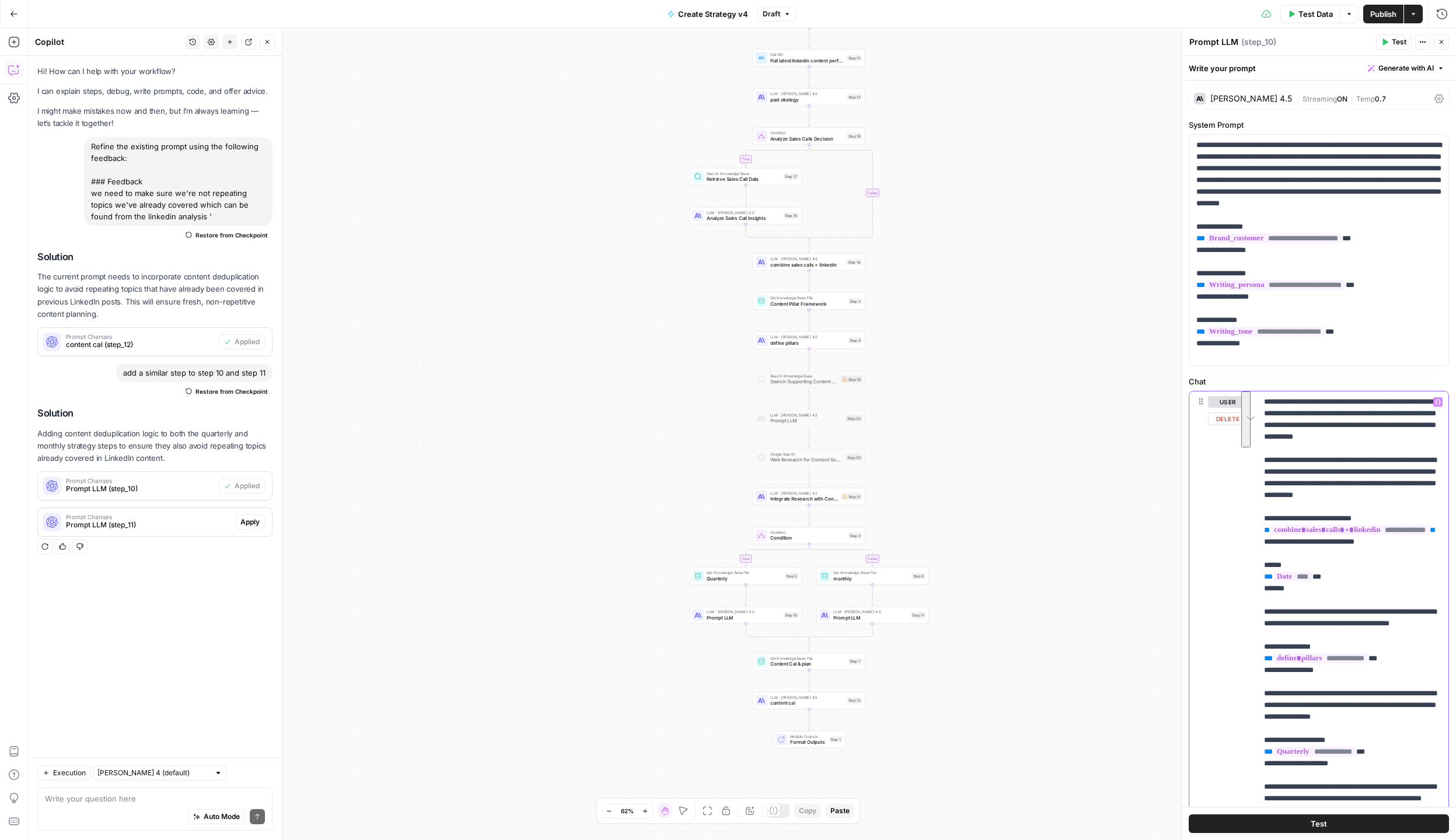
drag, startPoint x: 1408, startPoint y: 580, endPoint x: 1244, endPoint y: 522, distance: 174.0
click at [1244, 522] on div "**********" at bounding box center [1318, 643] width 259 height 503
copy p "**********"
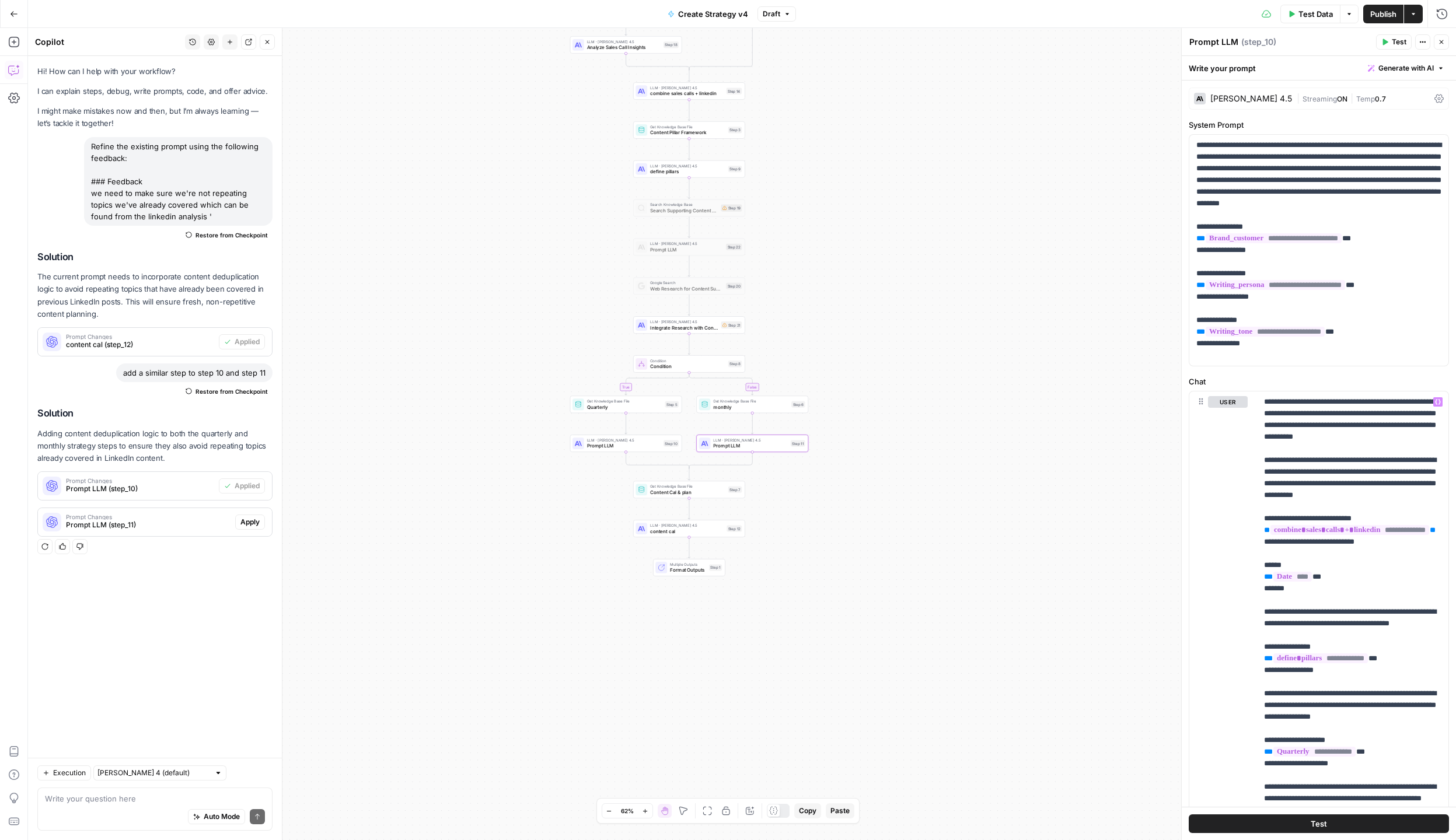
click at [252, 522] on span "Apply" at bounding box center [250, 522] width 19 height 10
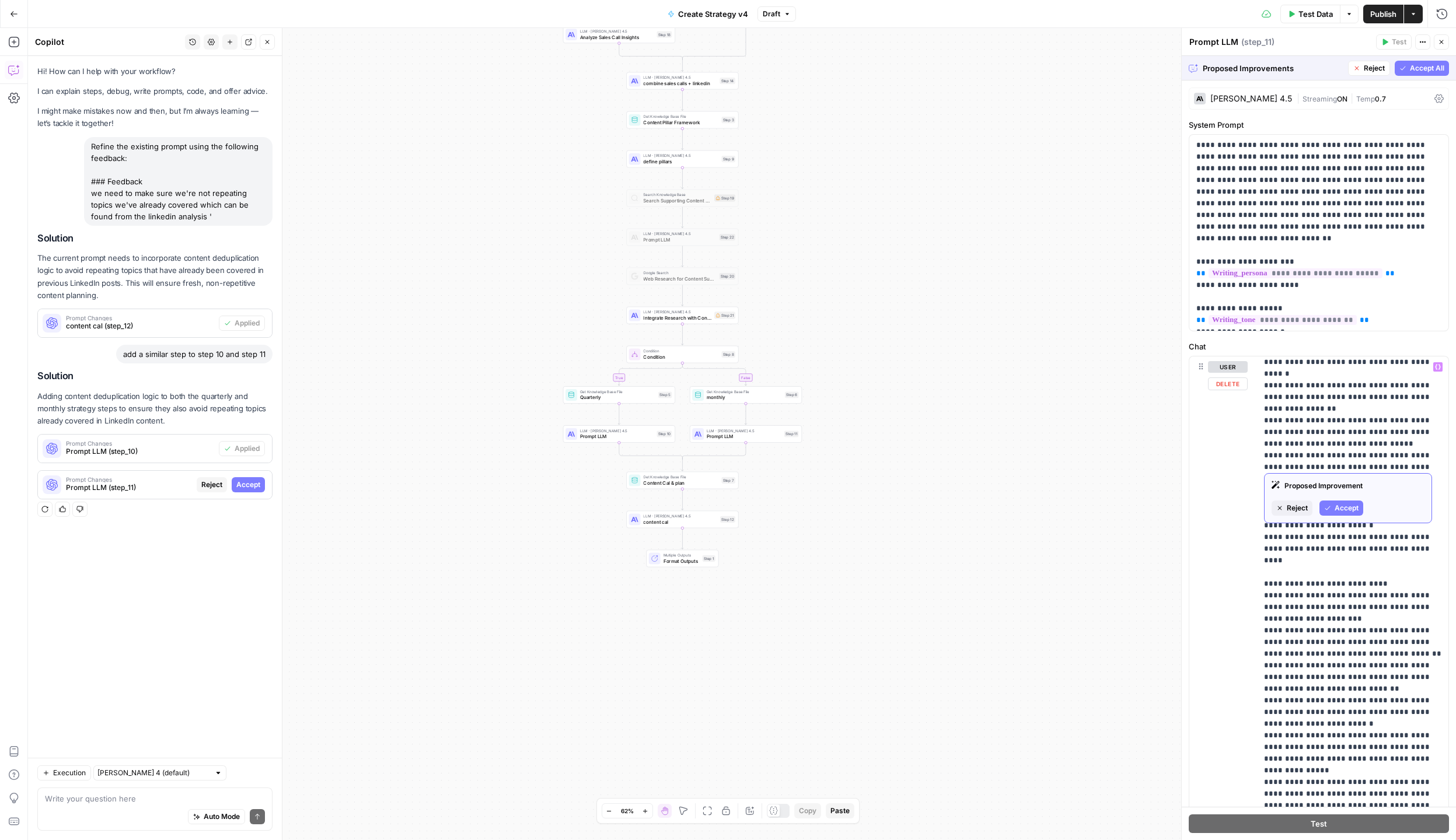
scroll to position [1564, 0]
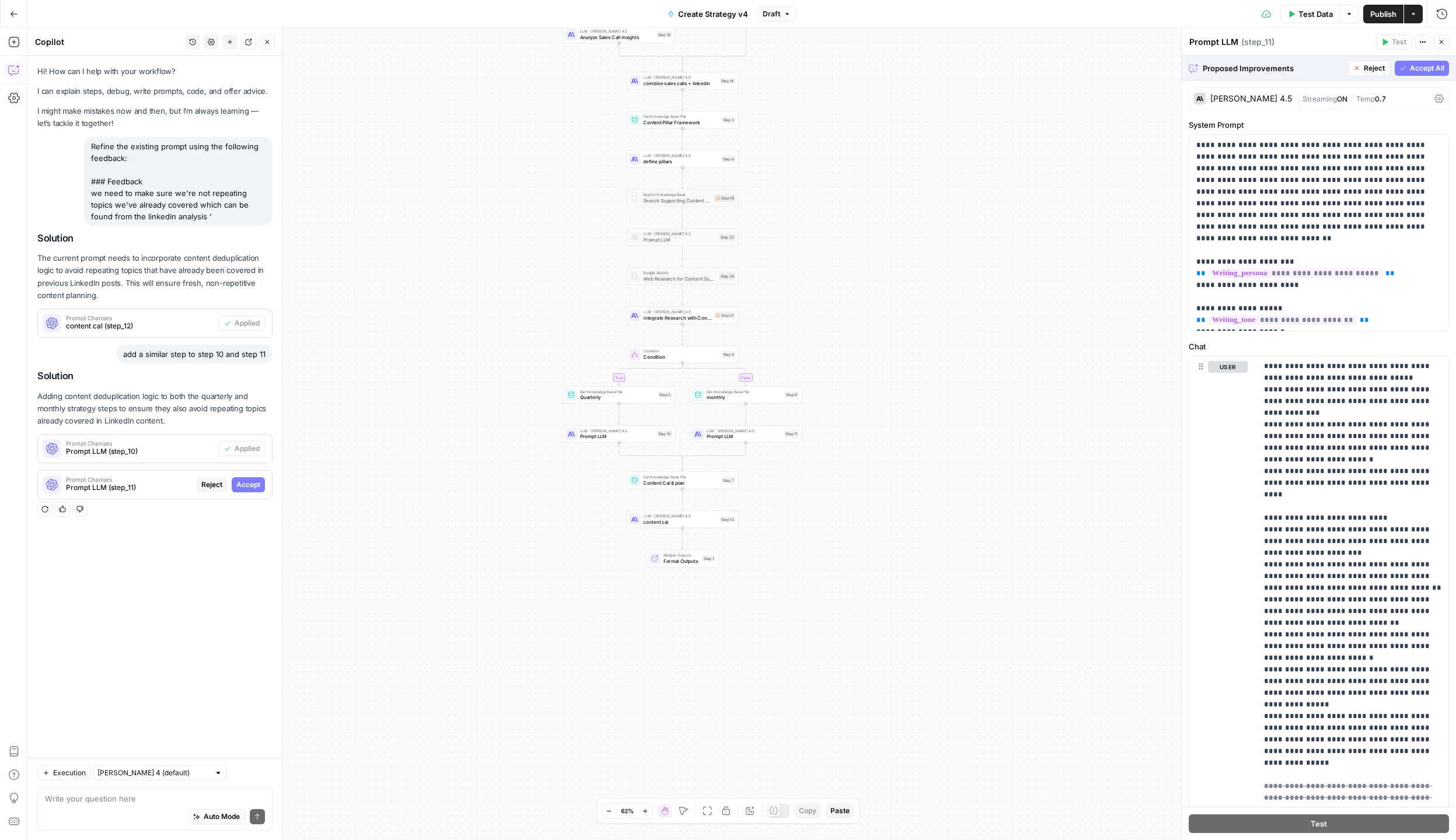
click at [1403, 60] on div "Proposed Improvements Reject Accept All" at bounding box center [1318, 67] width 274 height 24
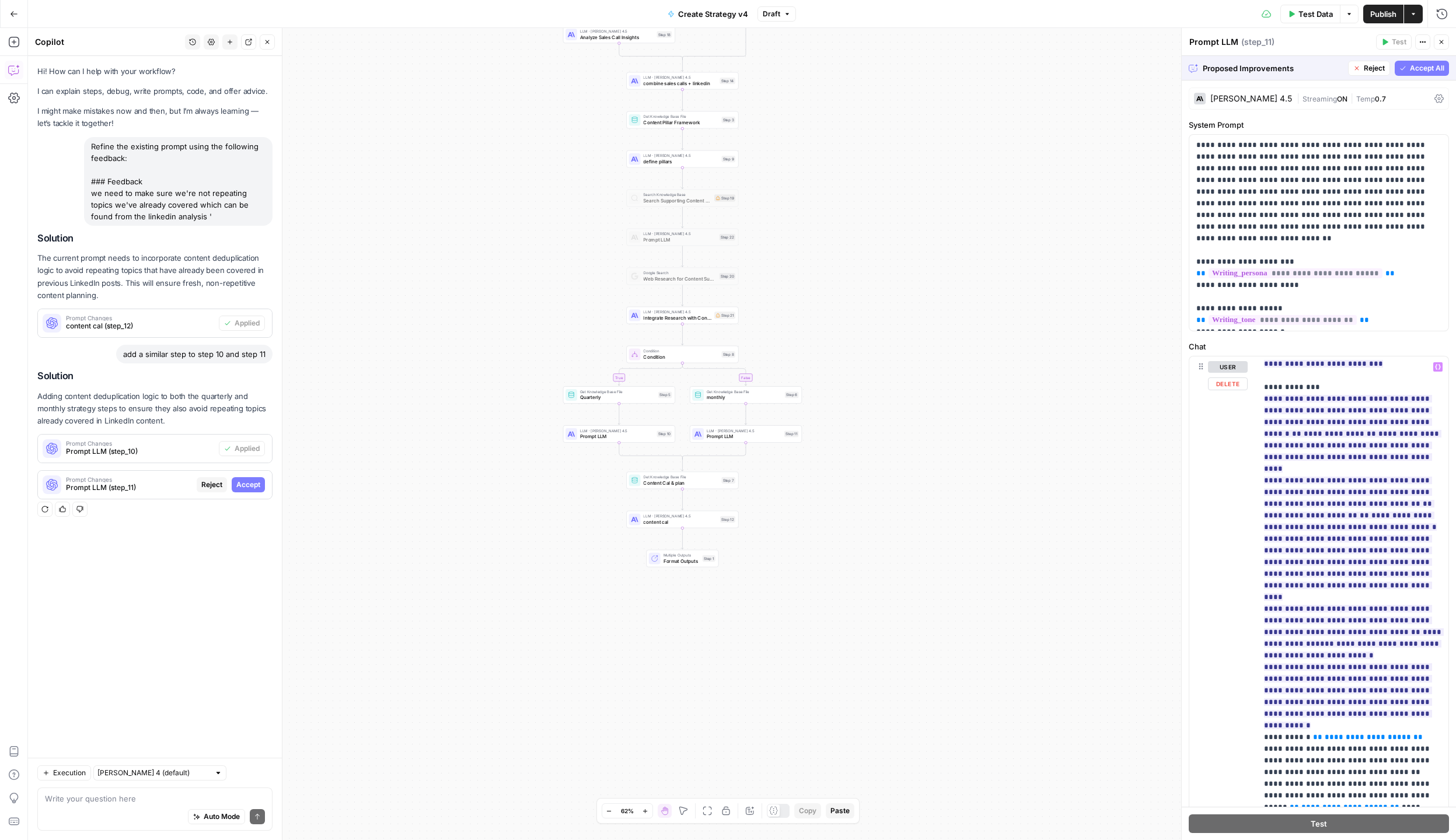
scroll to position [526, 0]
click at [1418, 70] on span "Accept All" at bounding box center [1427, 68] width 35 height 10
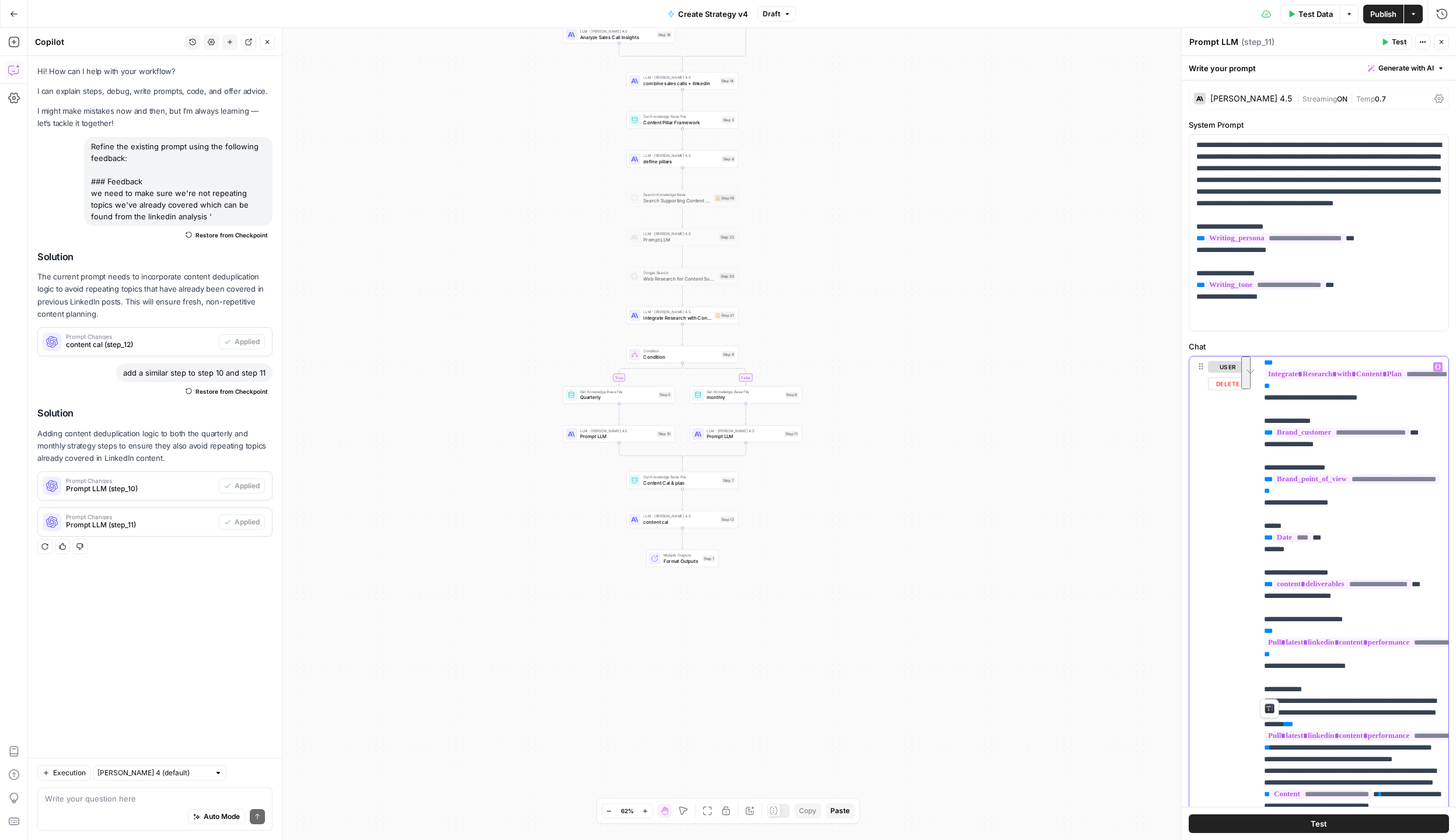
scroll to position [249, 0]
drag, startPoint x: 1288, startPoint y: 693, endPoint x: 1239, endPoint y: 666, distance: 55.9
click at [1238, 666] on div "**********" at bounding box center [1318, 608] width 259 height 503
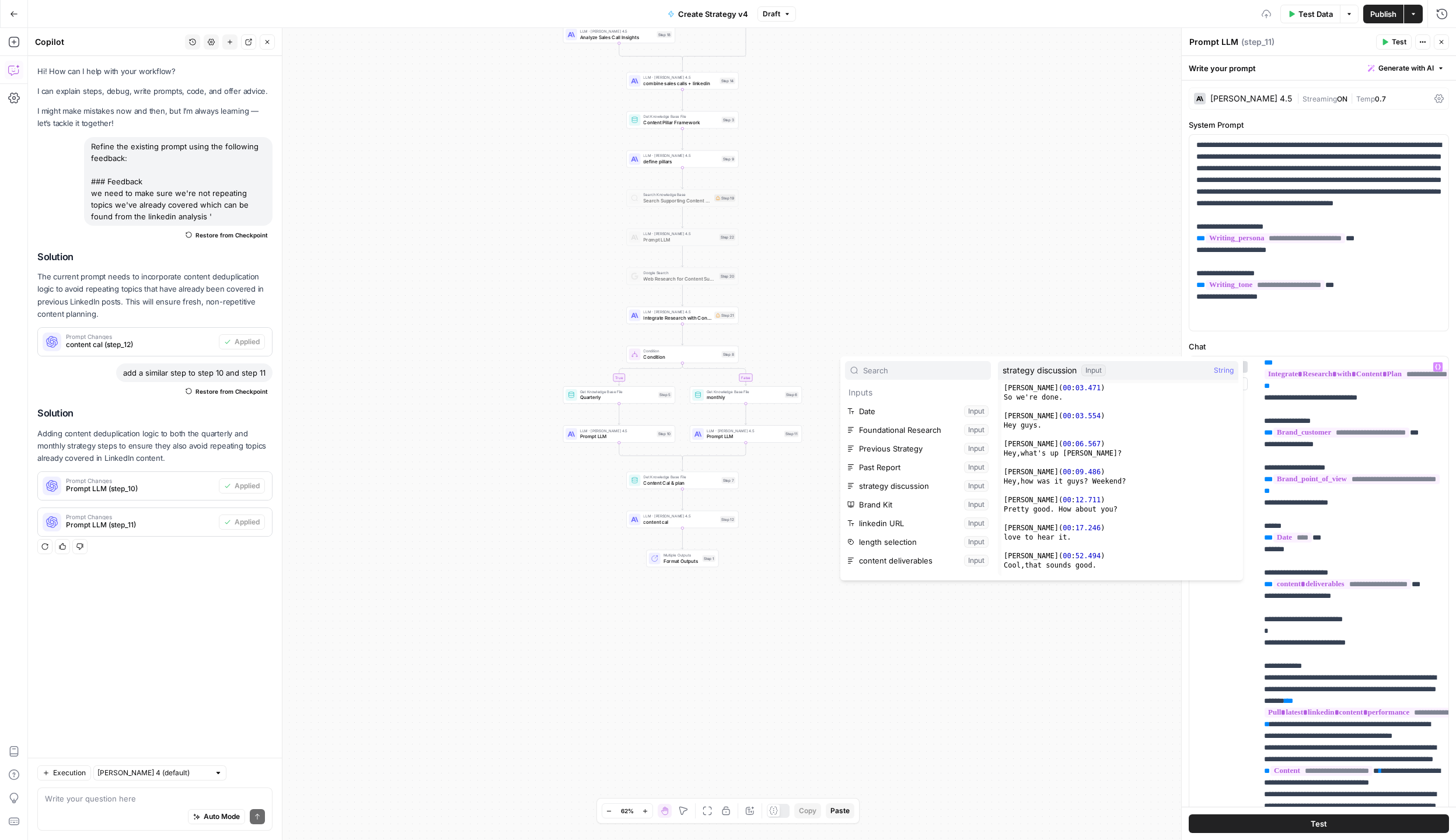
scroll to position [162, 0]
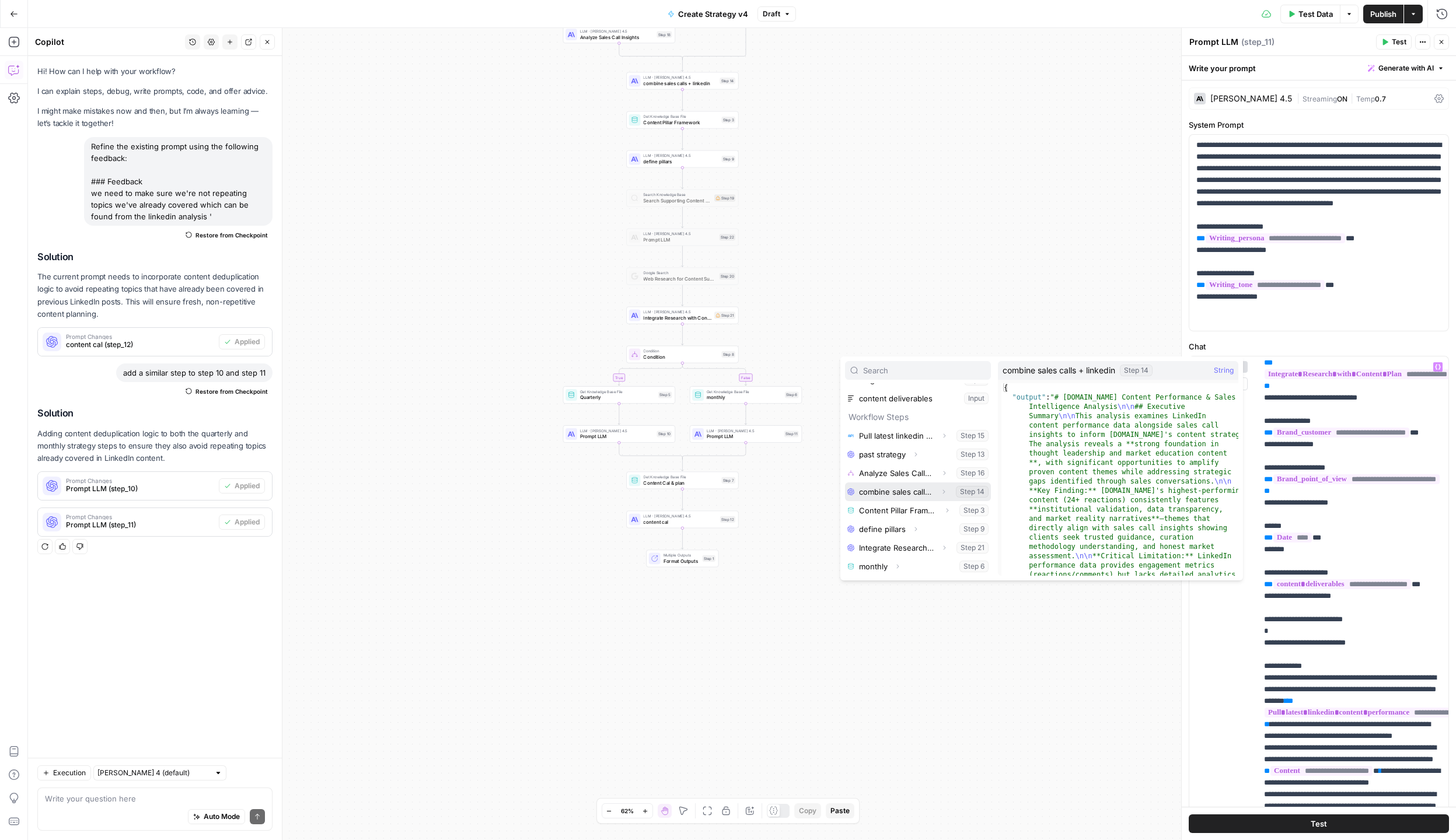
click at [940, 493] on icon "button" at bounding box center [943, 492] width 7 height 7
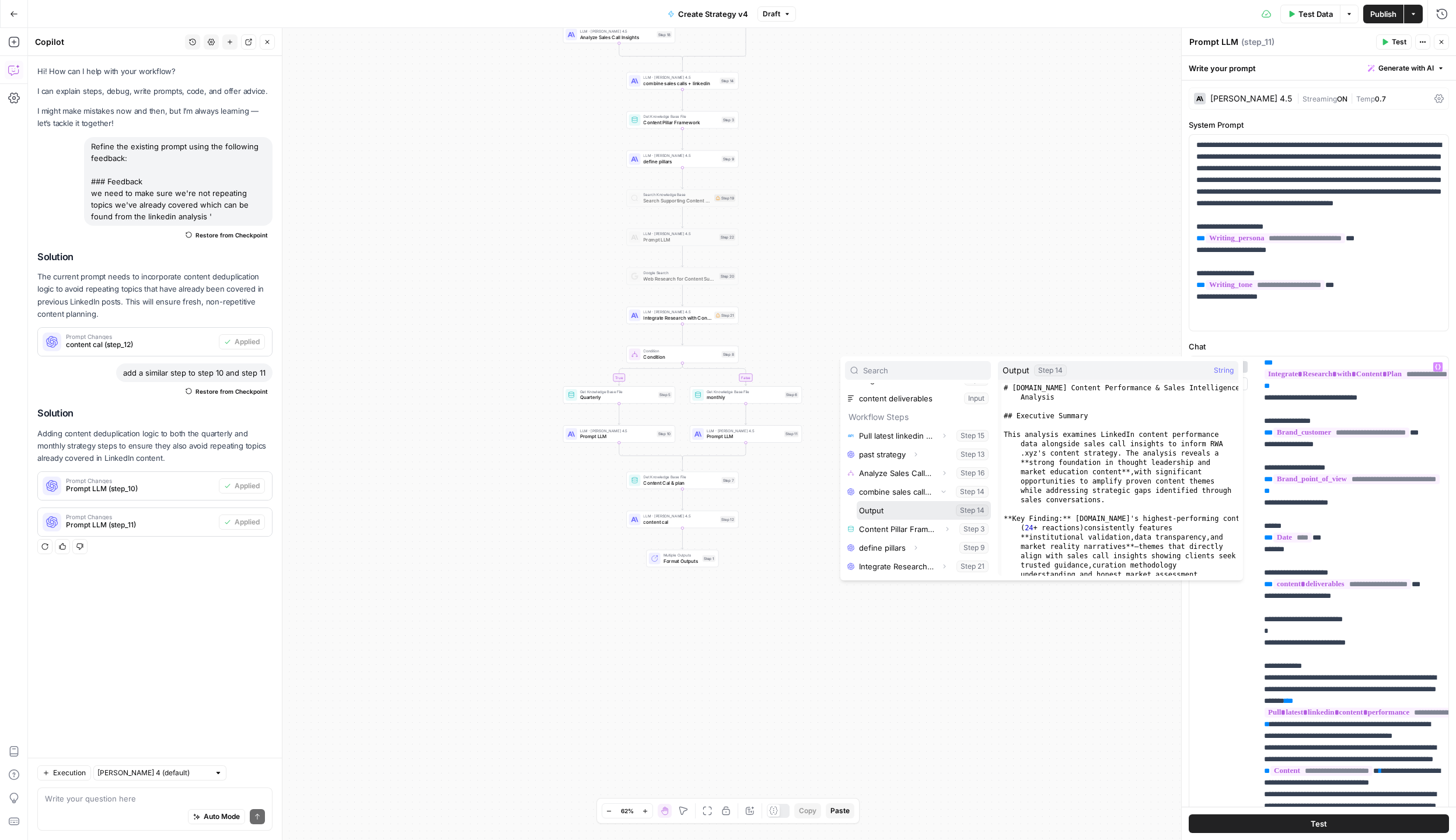
click at [881, 508] on button "Select variable Output" at bounding box center [924, 510] width 134 height 19
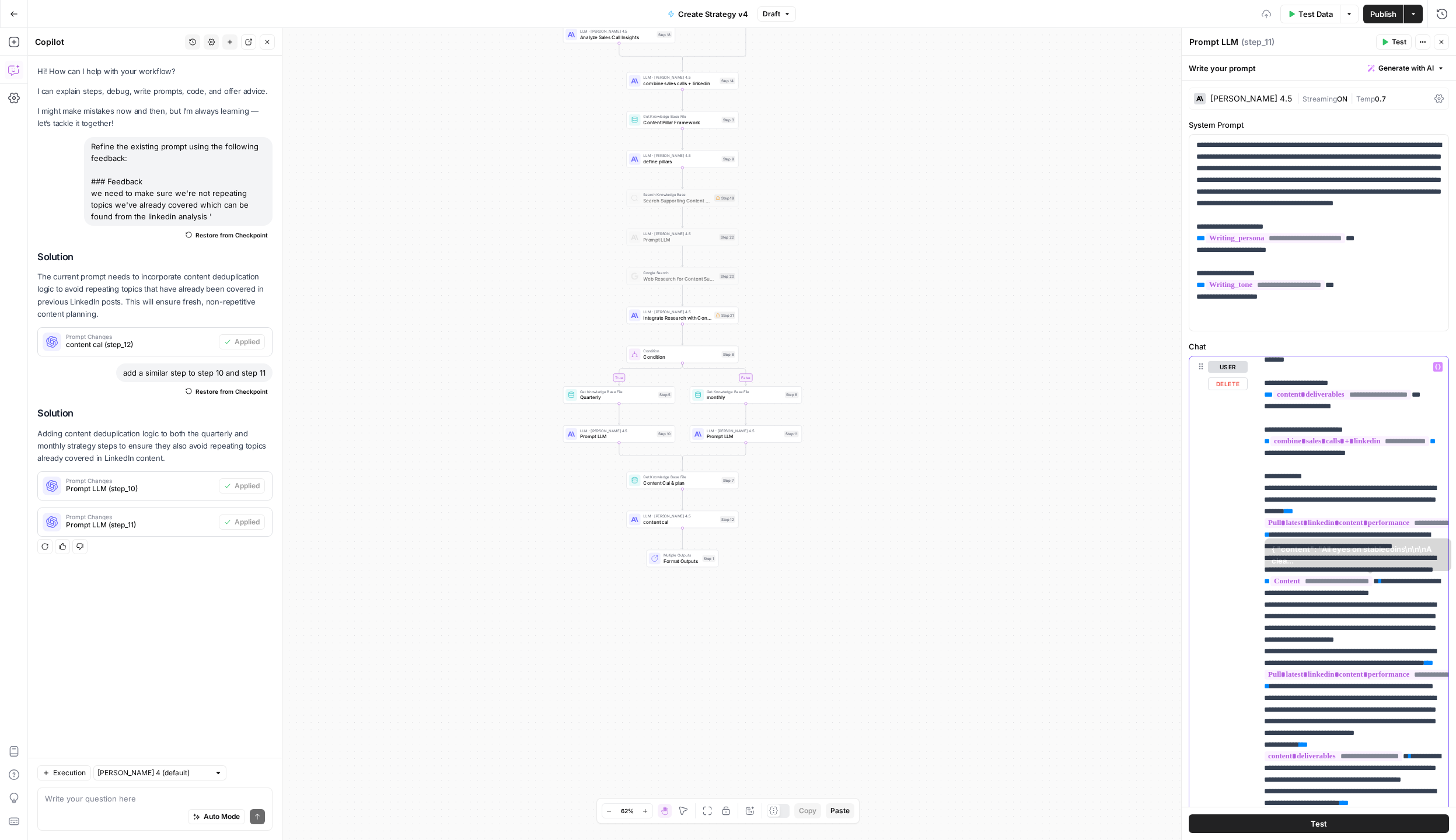
scroll to position [460, 0]
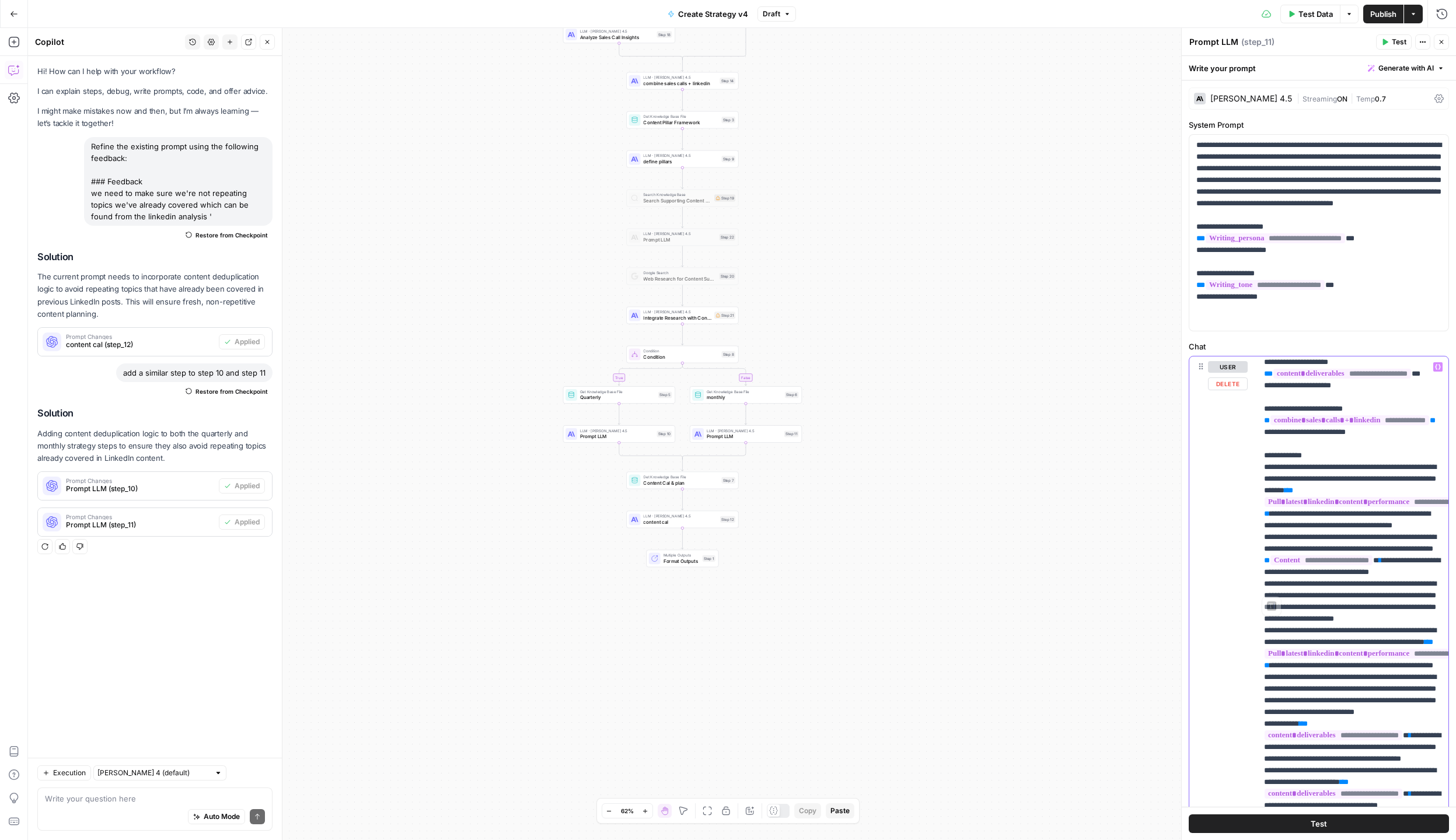
drag, startPoint x: 1271, startPoint y: 587, endPoint x: 1259, endPoint y: 562, distance: 27.7
click at [1259, 562] on div "**********" at bounding box center [1318, 448] width 274 height 784
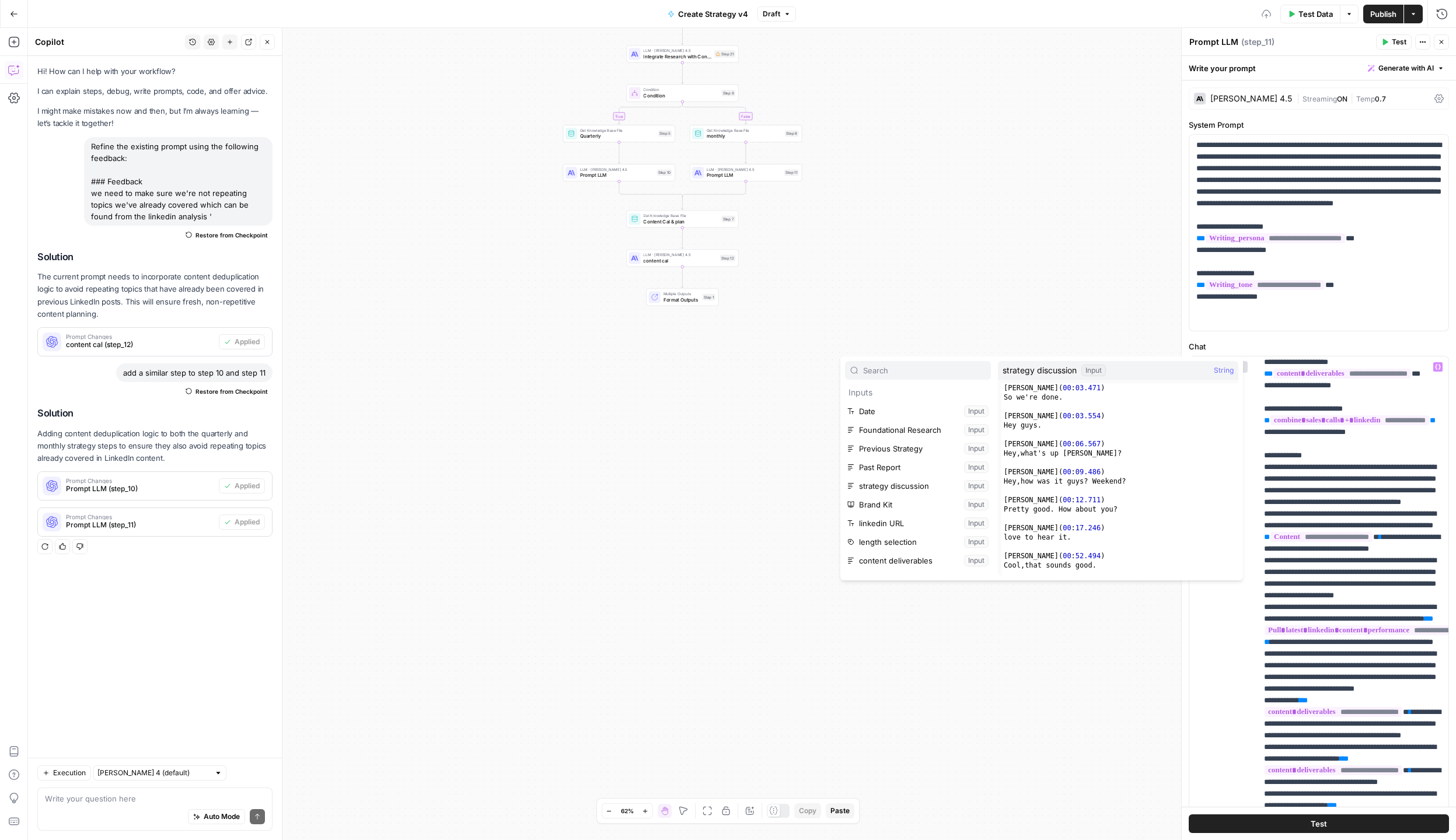
scroll to position [162, 0]
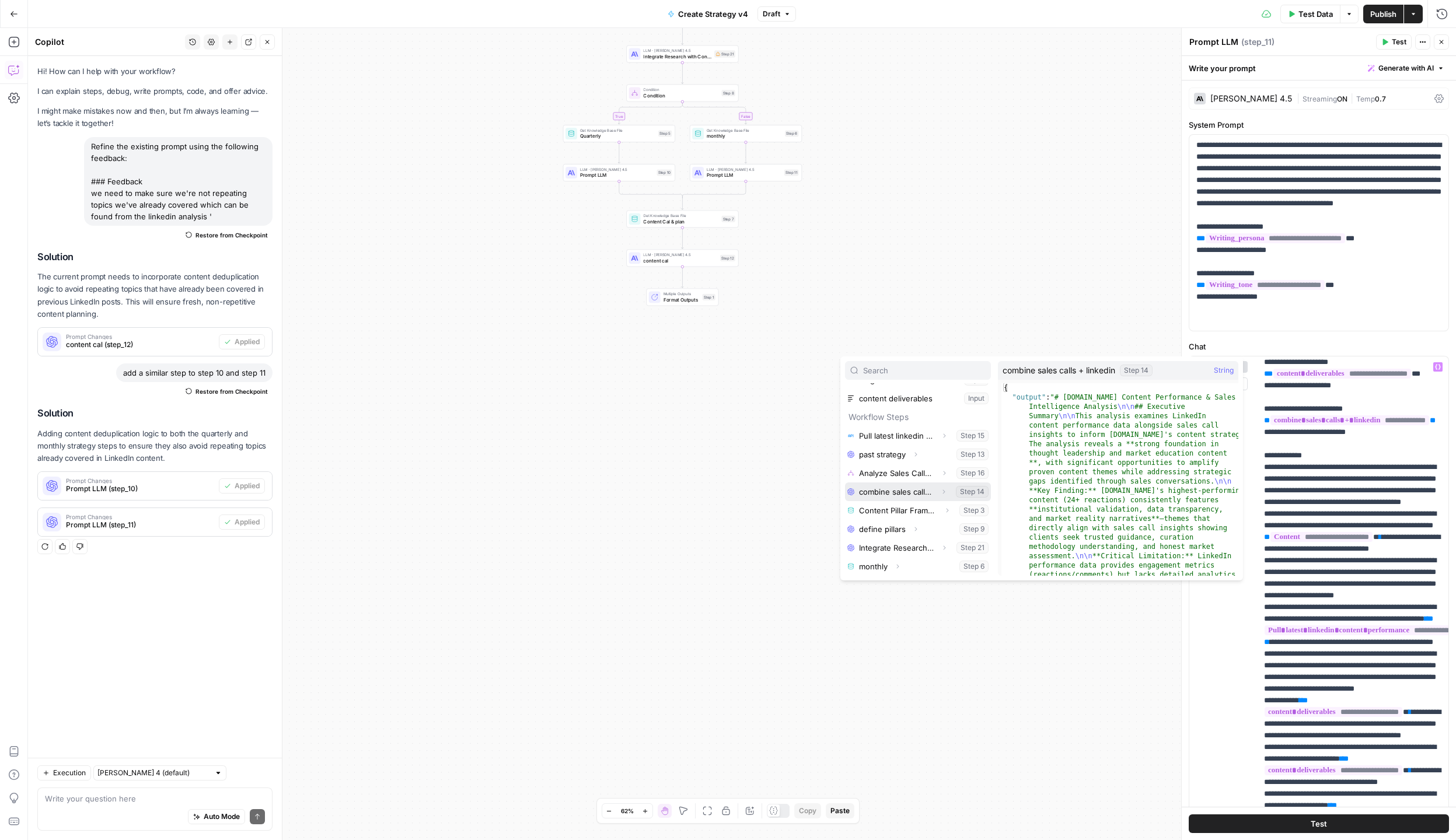
click at [890, 487] on button "Select variable combine sales calls + linkedin" at bounding box center [918, 492] width 146 height 19
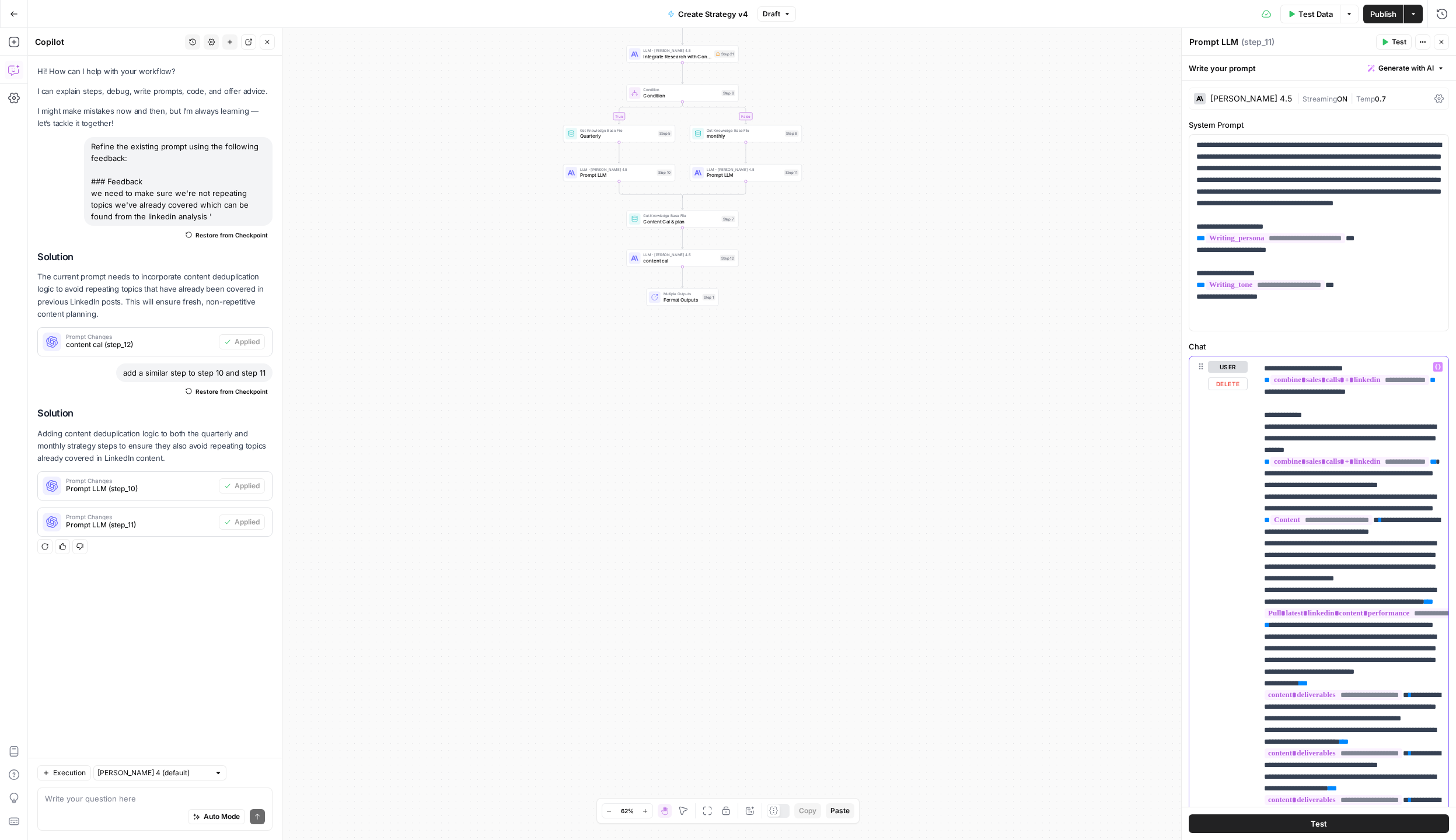
scroll to position [501, 0]
drag, startPoint x: 1269, startPoint y: 729, endPoint x: 1349, endPoint y: 702, distance: 84.4
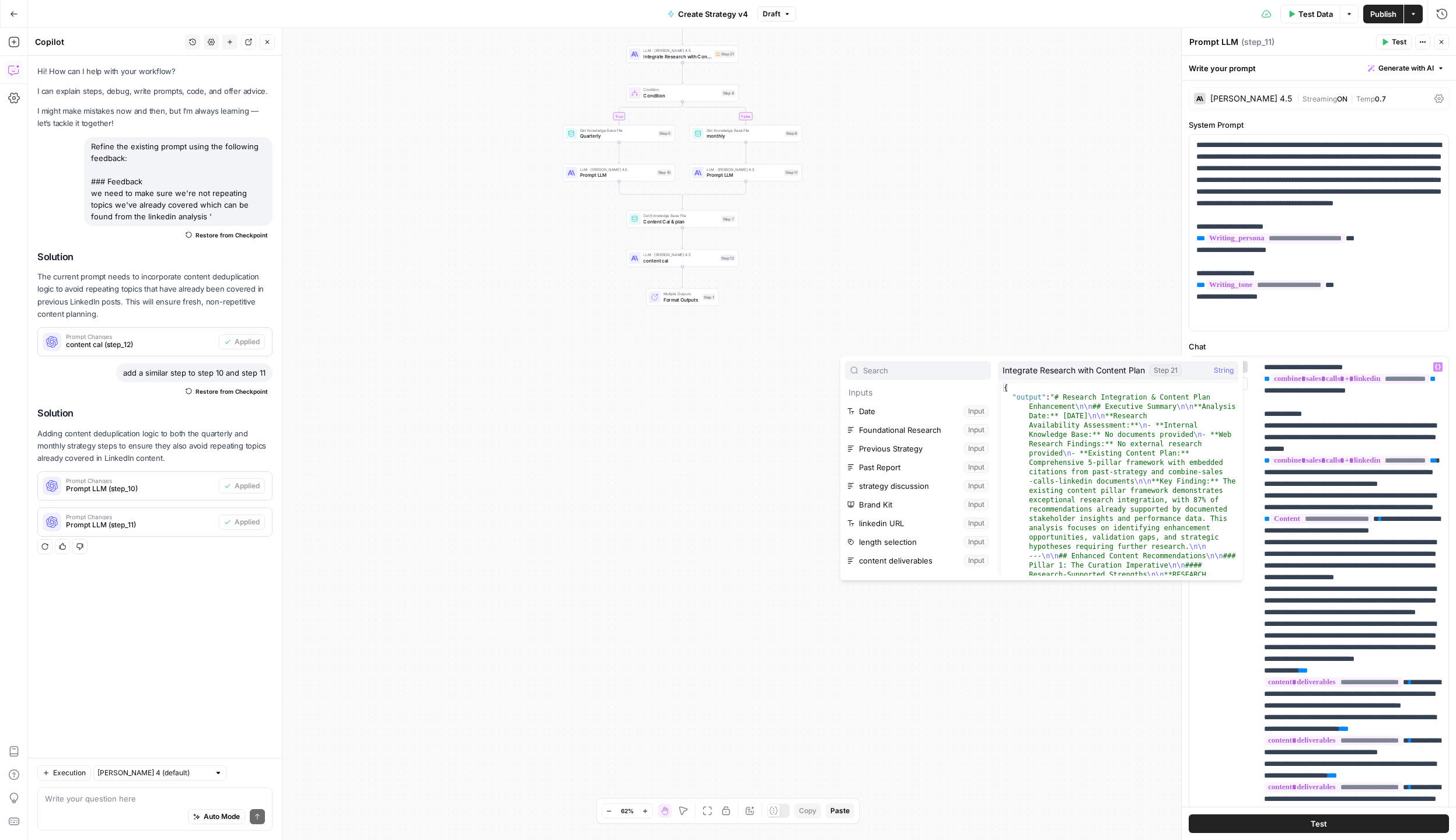
scroll to position [162, 0]
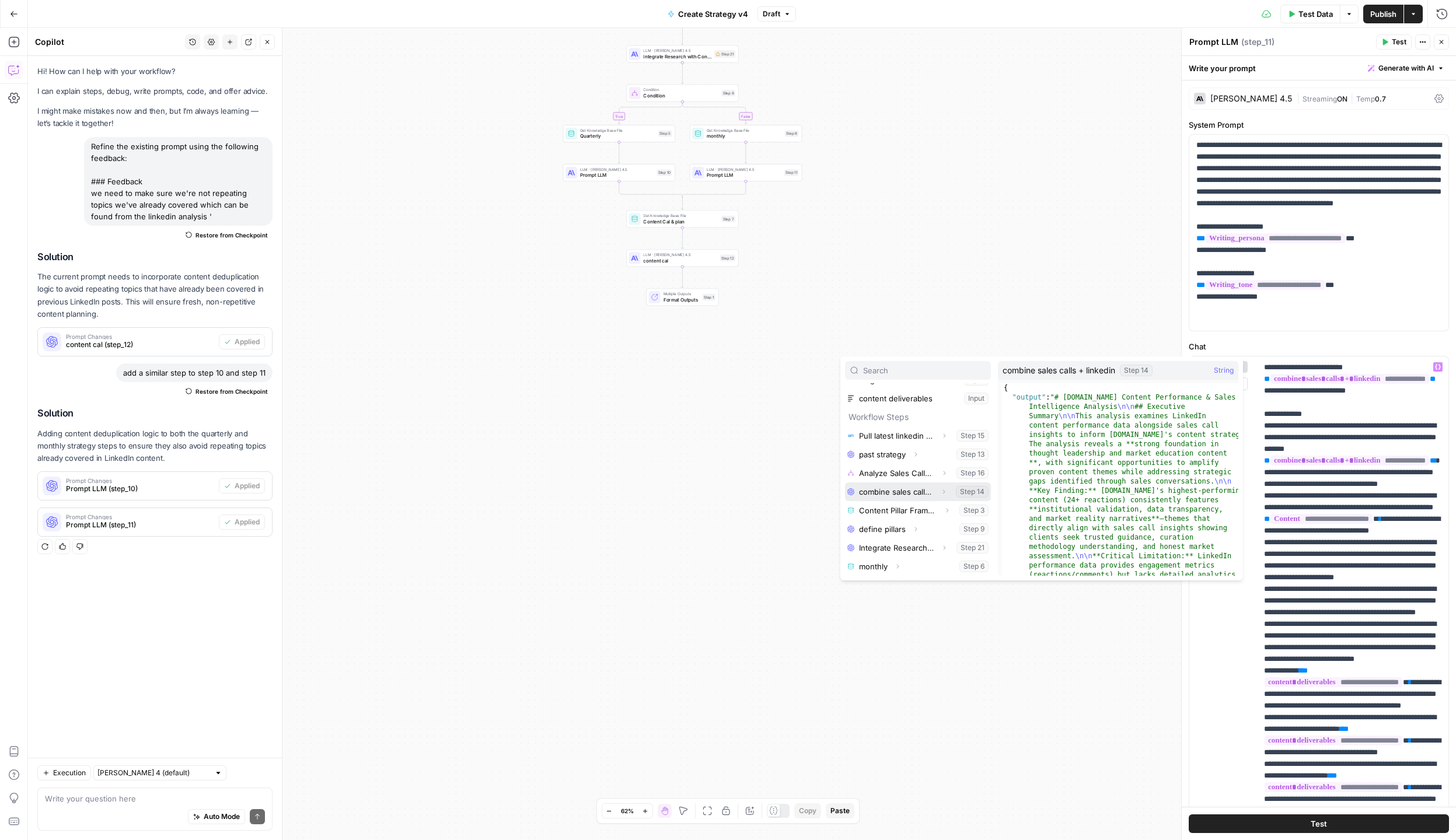
click at [898, 495] on button "Select variable combine sales calls + linkedin" at bounding box center [918, 492] width 146 height 19
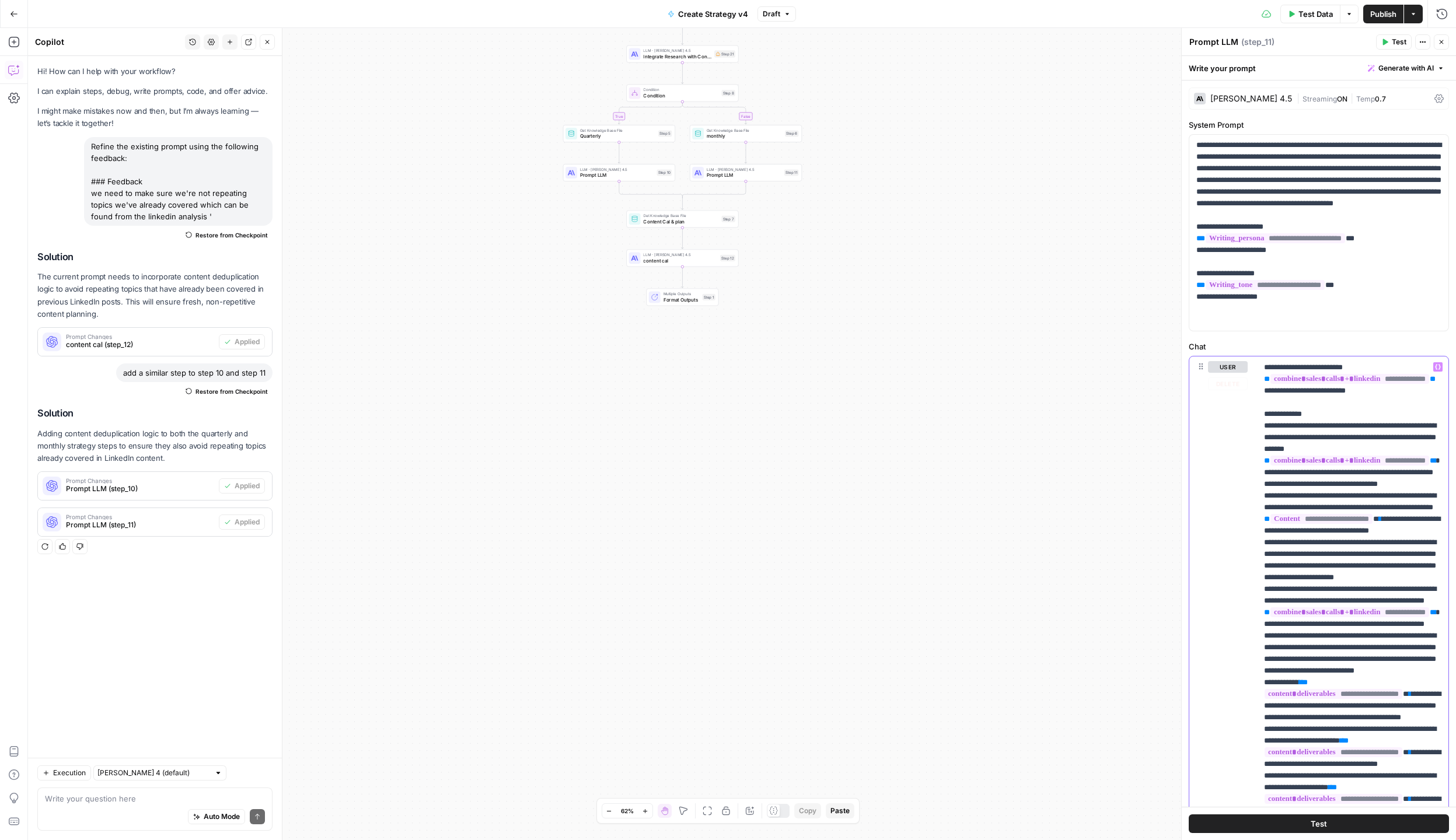
scroll to position [0, 0]
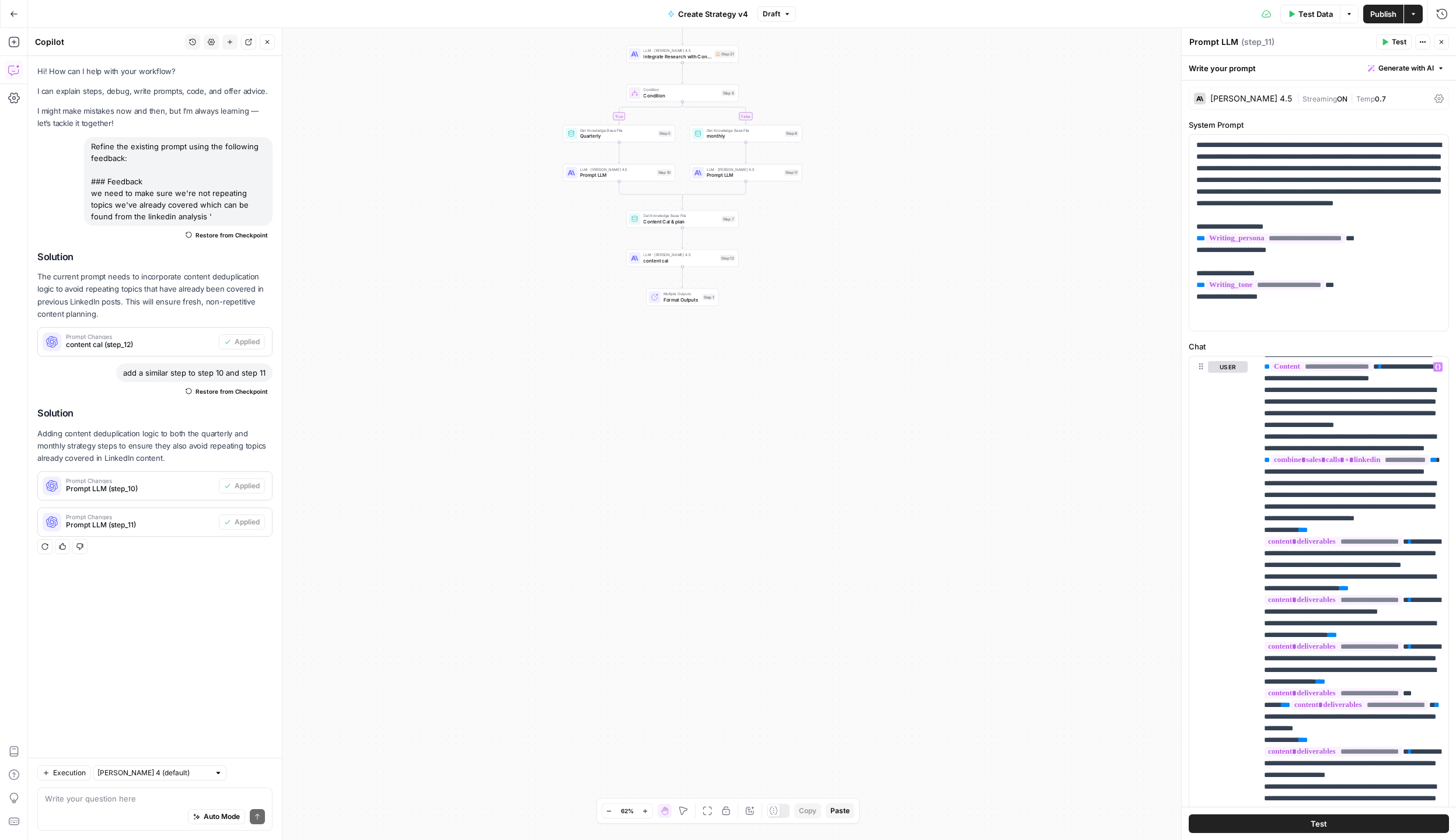
click at [1382, 21] on button "Publish" at bounding box center [1383, 13] width 40 height 19
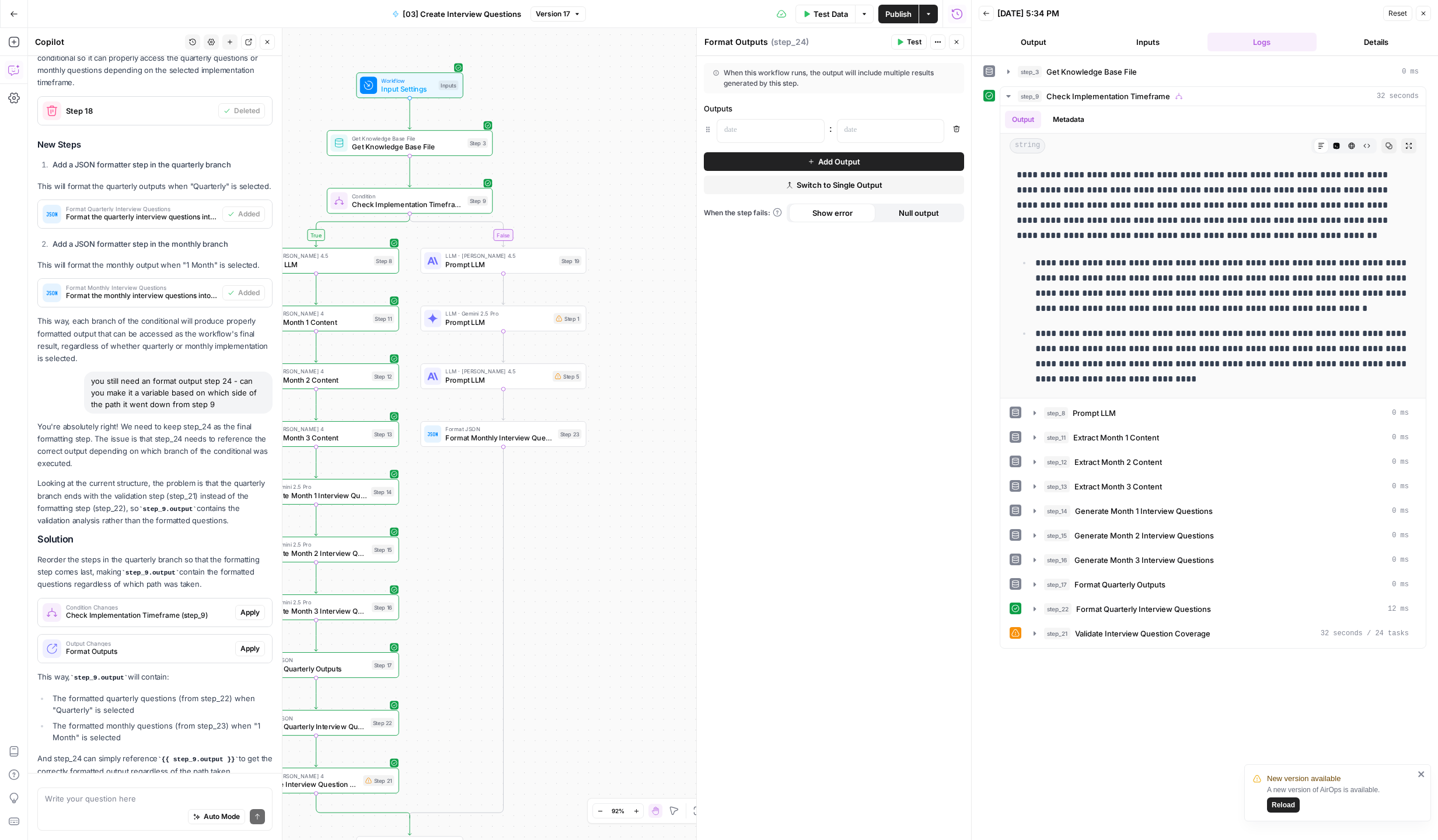
scroll to position [665, 0]
